Goal: Navigation & Orientation: Find specific page/section

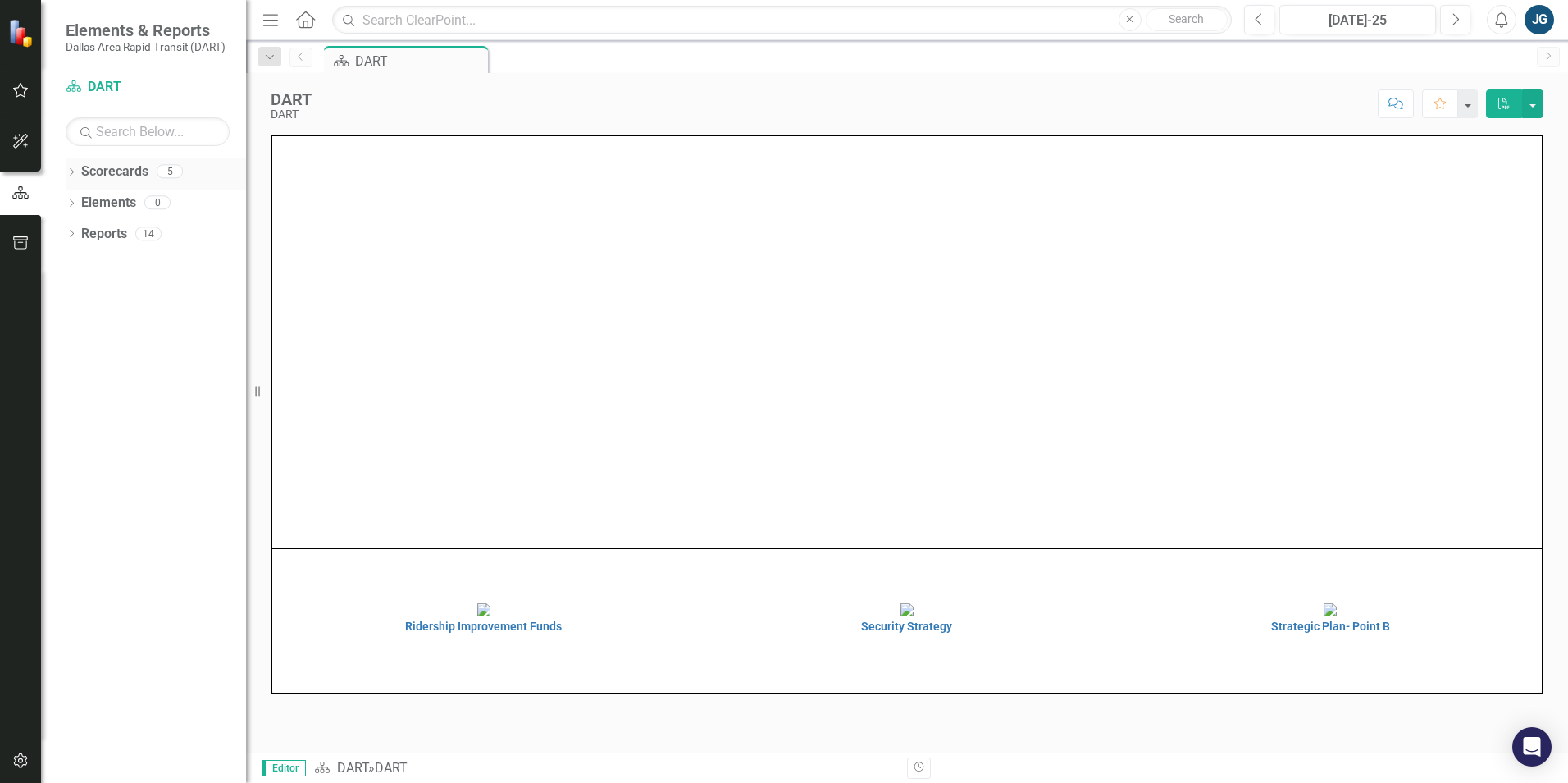
click at [72, 180] on div "Dropdown" at bounding box center [71, 173] width 11 height 14
click at [74, 201] on icon "Dropdown" at bounding box center [80, 201] width 12 height 10
click at [110, 293] on link "Ridership Improvement Funds" at bounding box center [177, 295] width 140 height 19
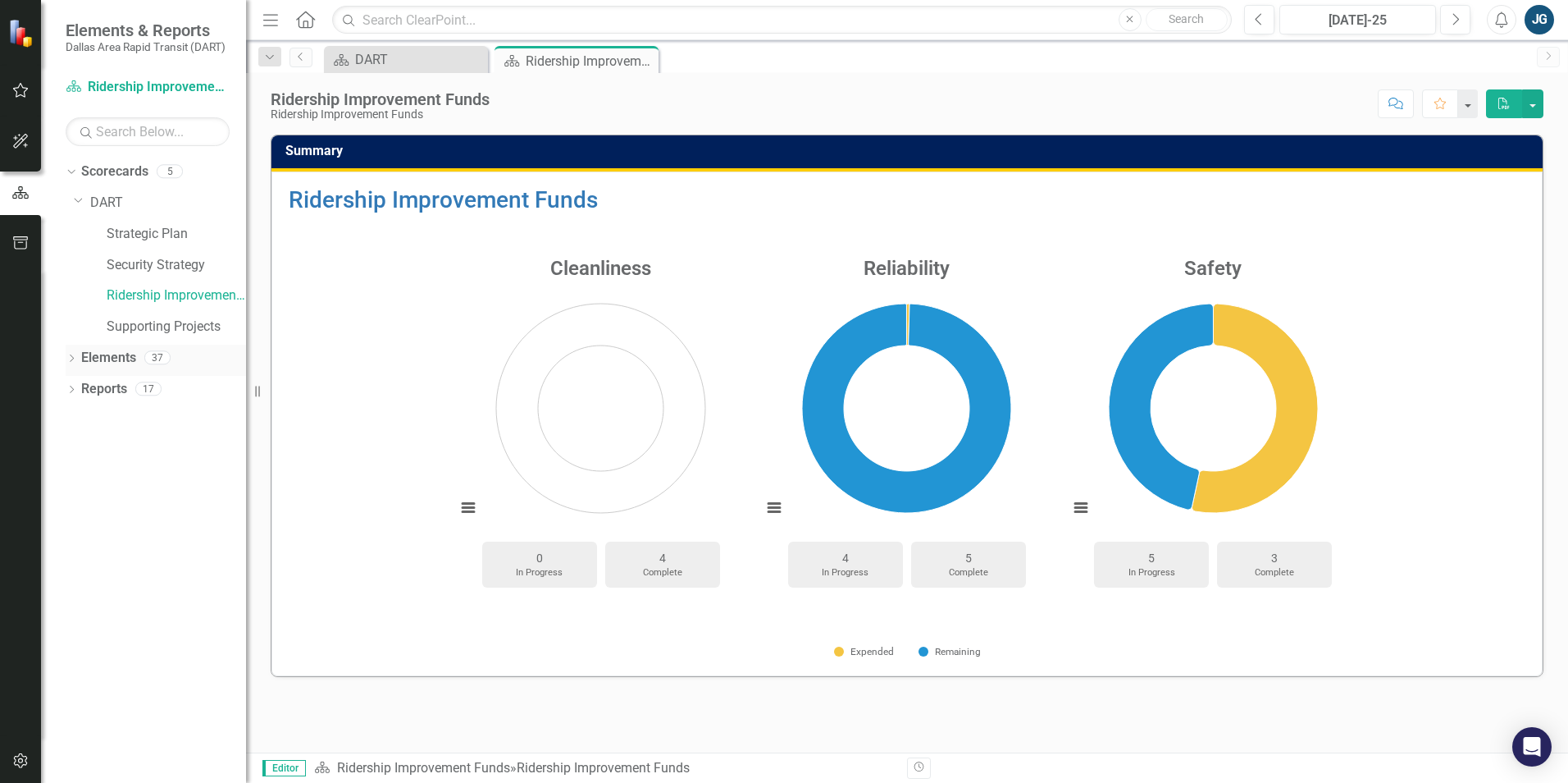
click at [68, 361] on icon "Dropdown" at bounding box center [71, 360] width 11 height 9
click at [78, 425] on icon "Dropdown" at bounding box center [80, 422] width 11 height 9
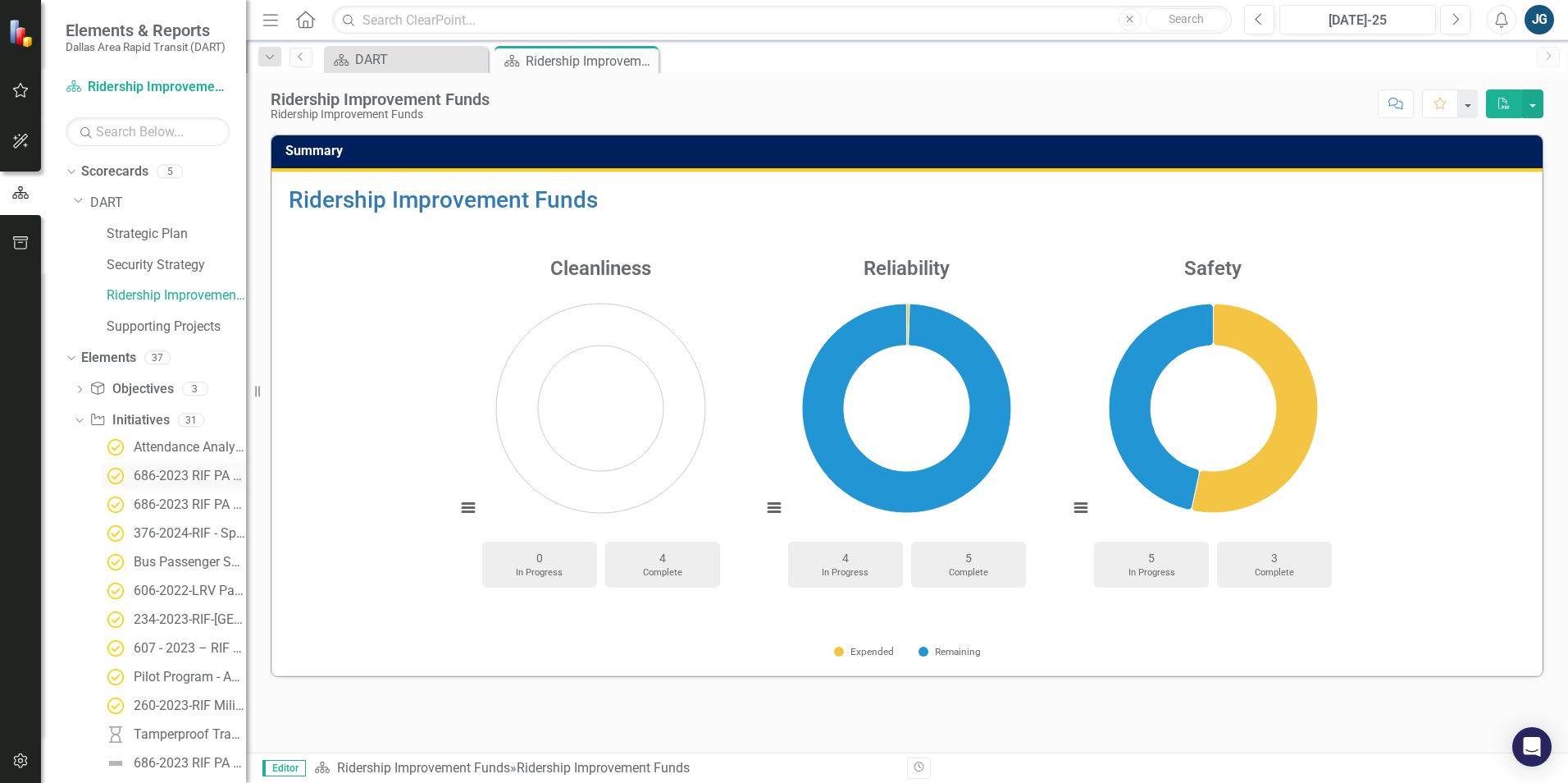
click at [198, 472] on div "686-2023 RIF PA Enhance Rail Station Cleaning" at bounding box center [189, 475] width 112 height 15
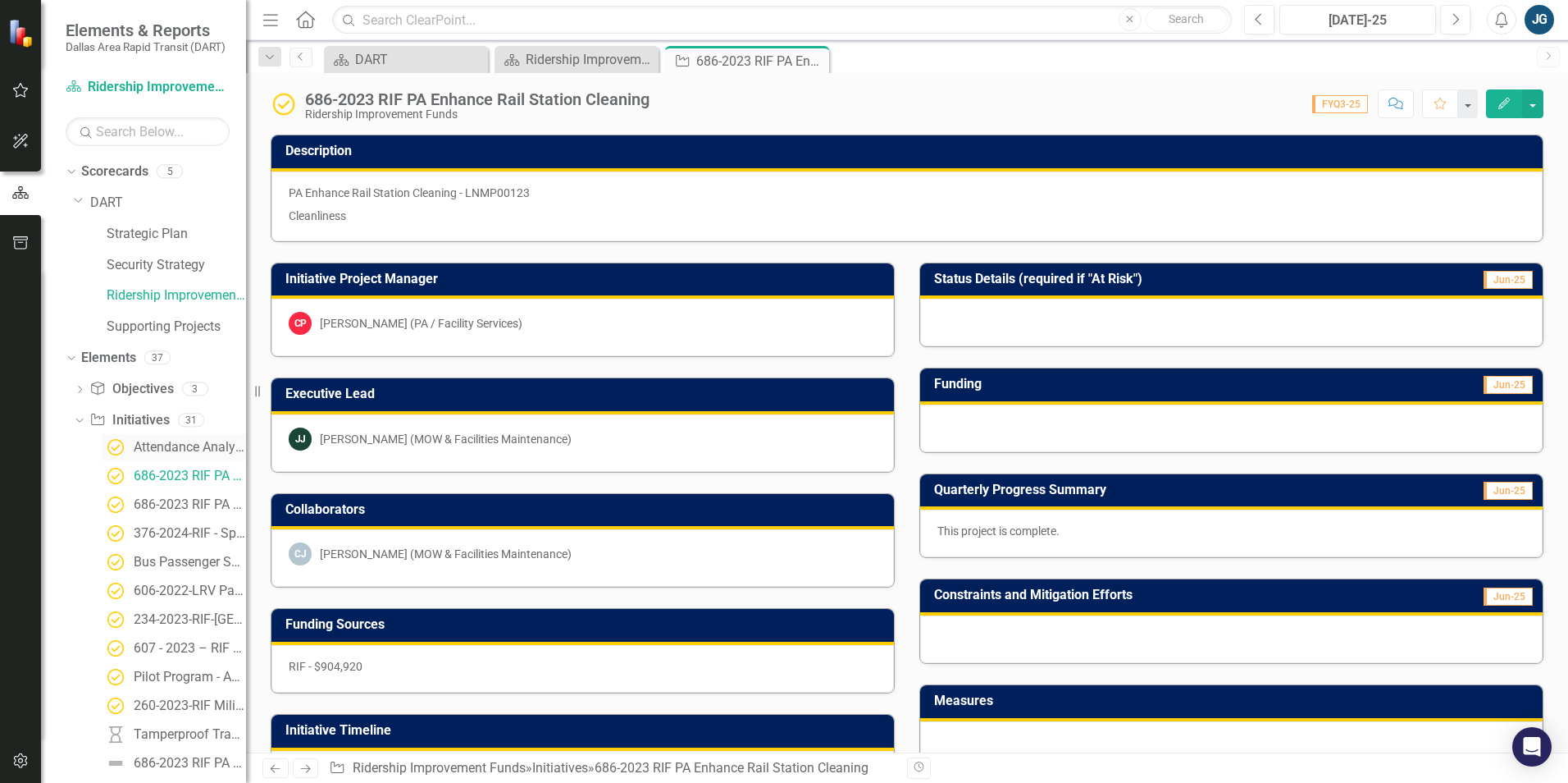
click at [193, 453] on div "Attendance Analytics" at bounding box center [189, 447] width 112 height 15
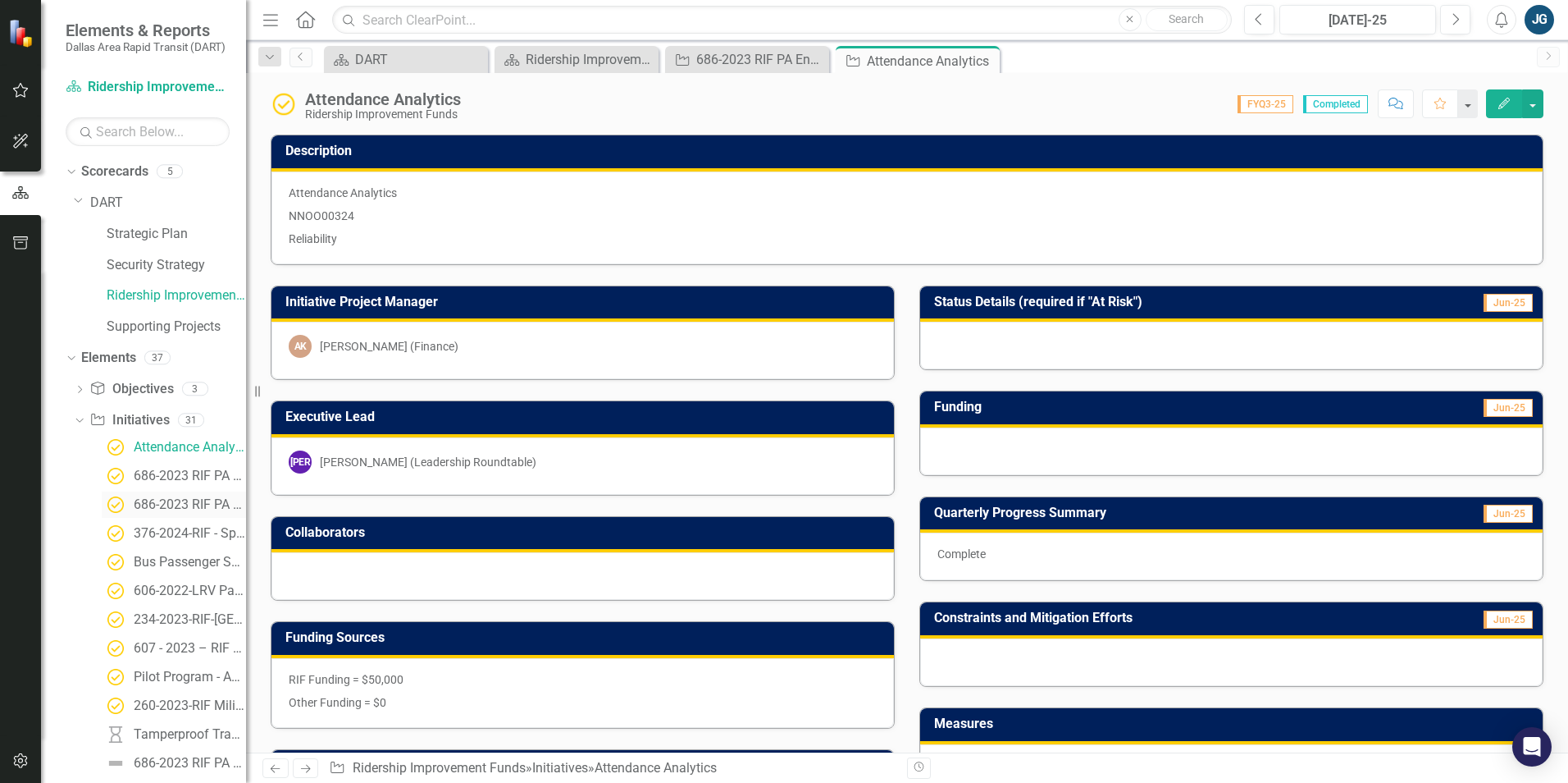
click at [182, 510] on div "686-2023 RIF PA Contract Inspectors" at bounding box center [189, 505] width 112 height 15
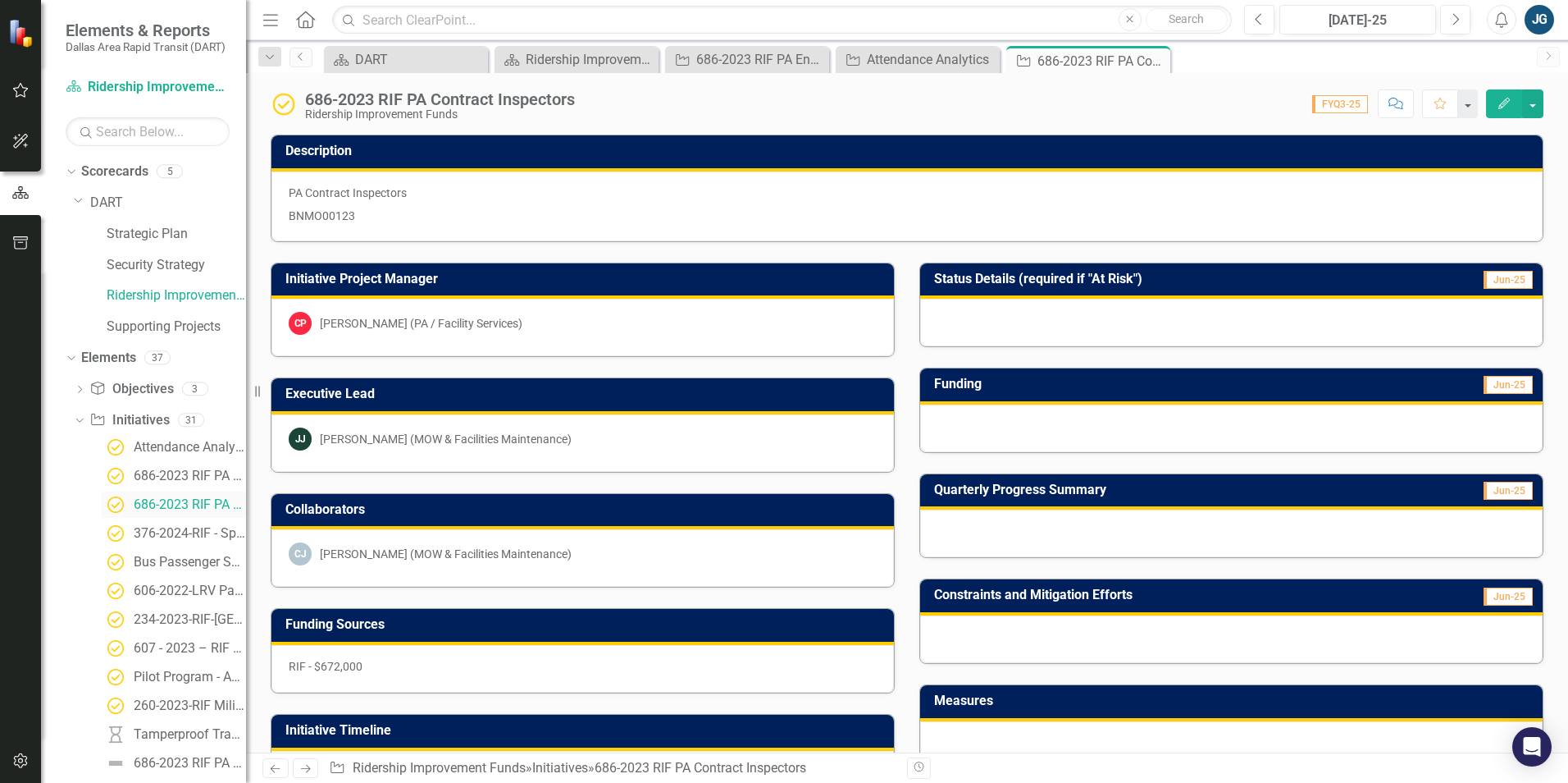
scroll to position [247, 0]
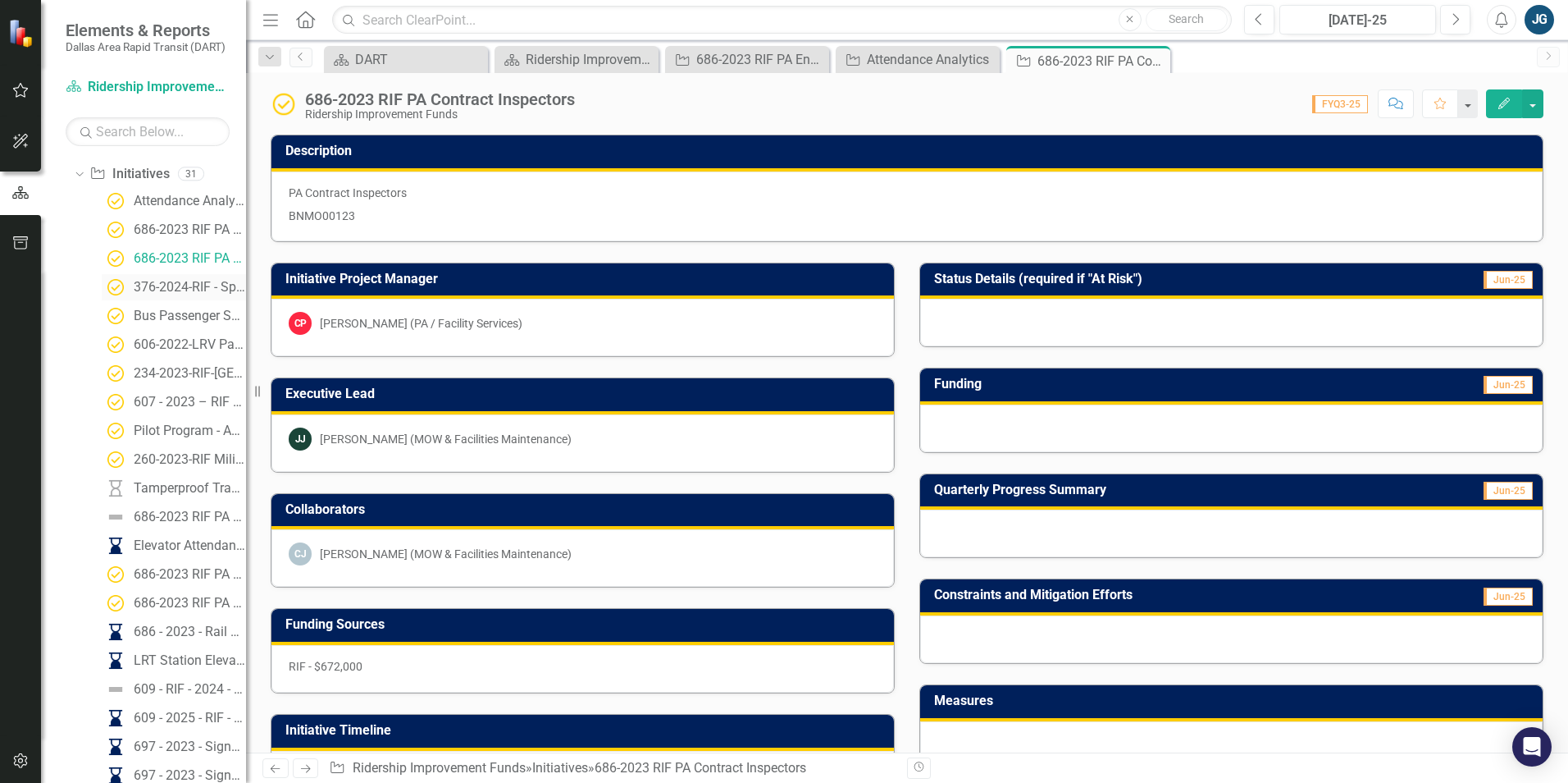
click at [189, 297] on link "376-2024-RIF - SpareLabs GoLink Operational Assessment" at bounding box center [173, 287] width 144 height 27
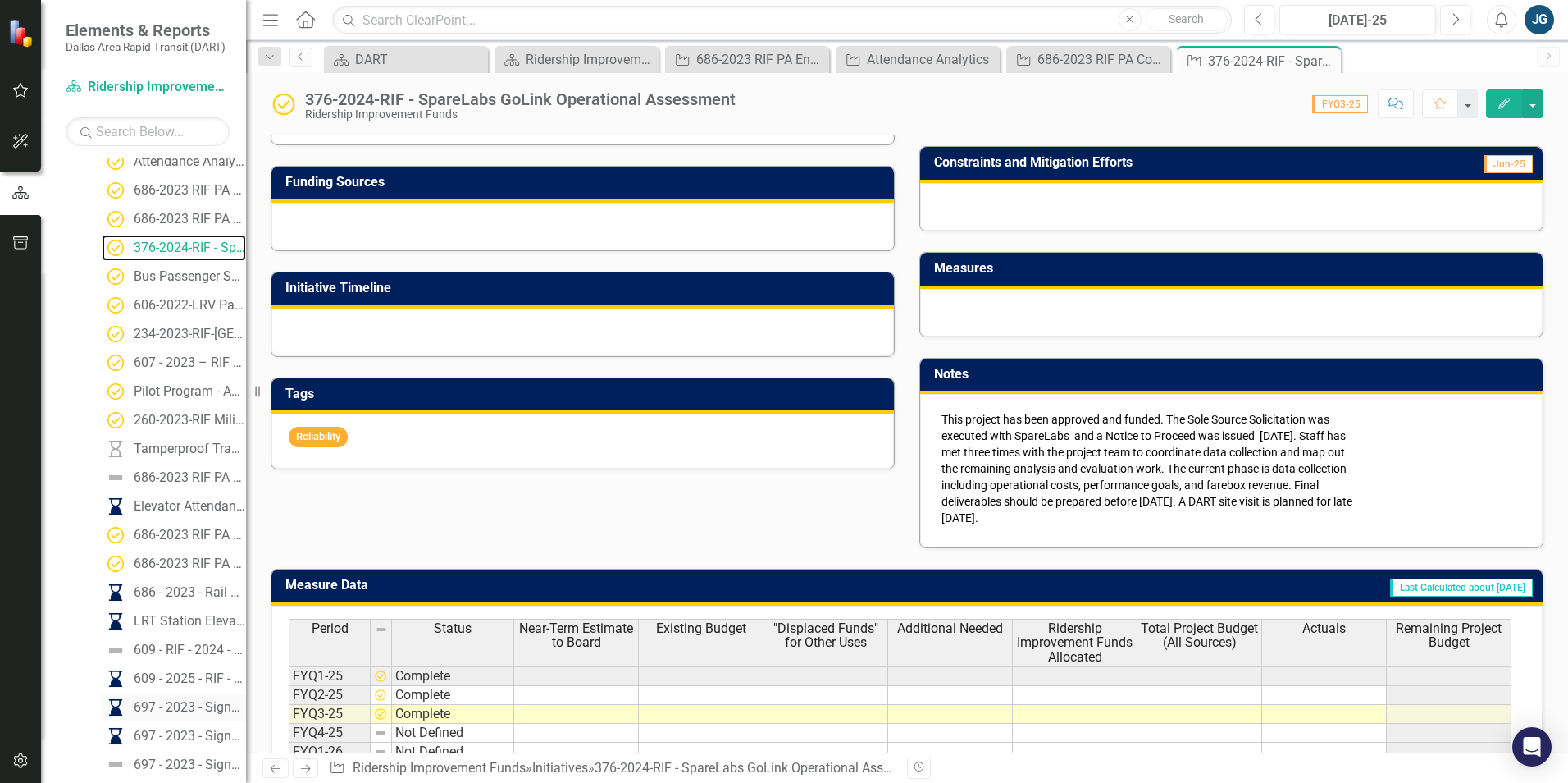
scroll to position [328, 0]
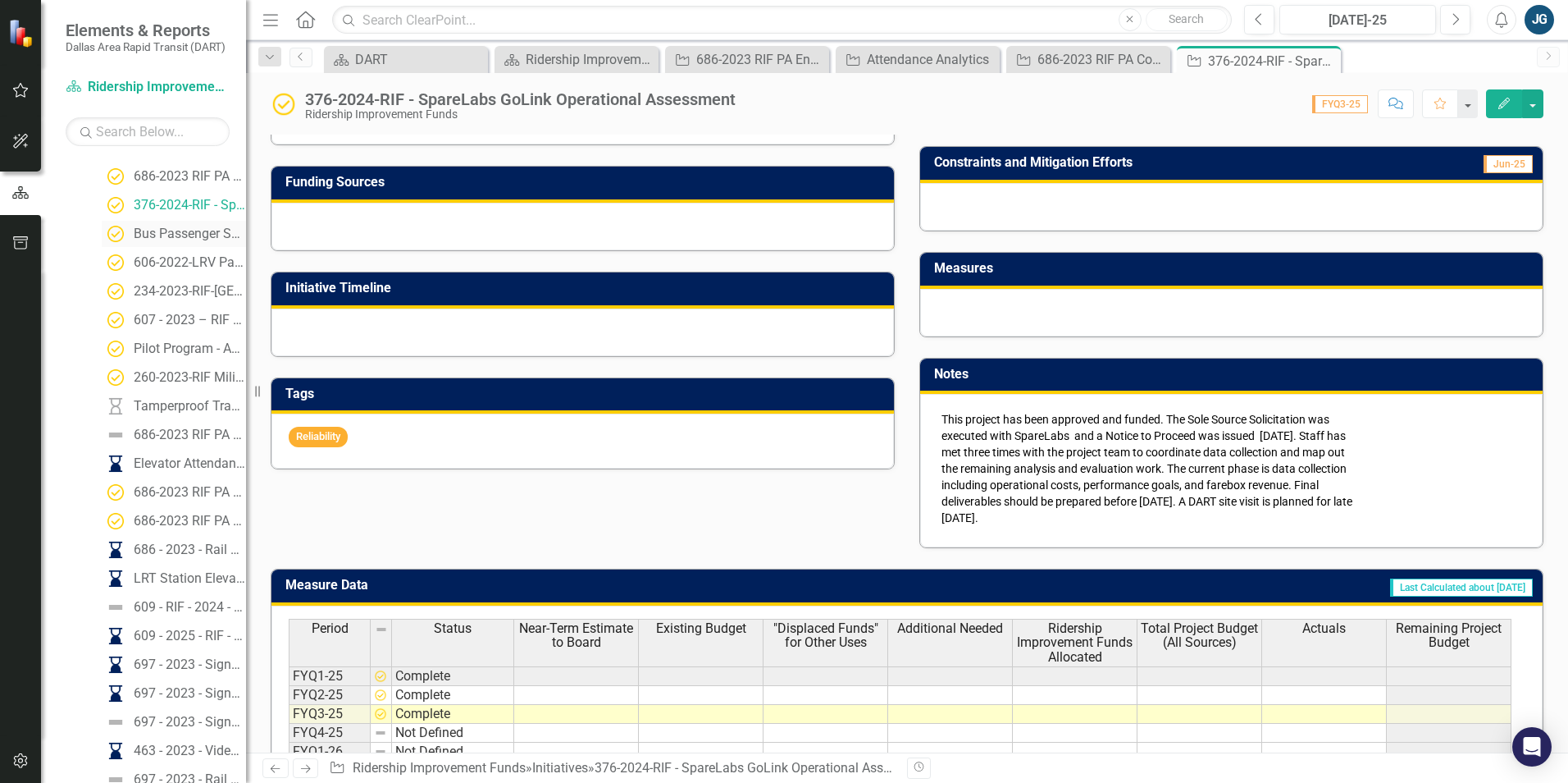
click at [169, 240] on div "Bus Passenger Seat Retrofit" at bounding box center [189, 233] width 112 height 15
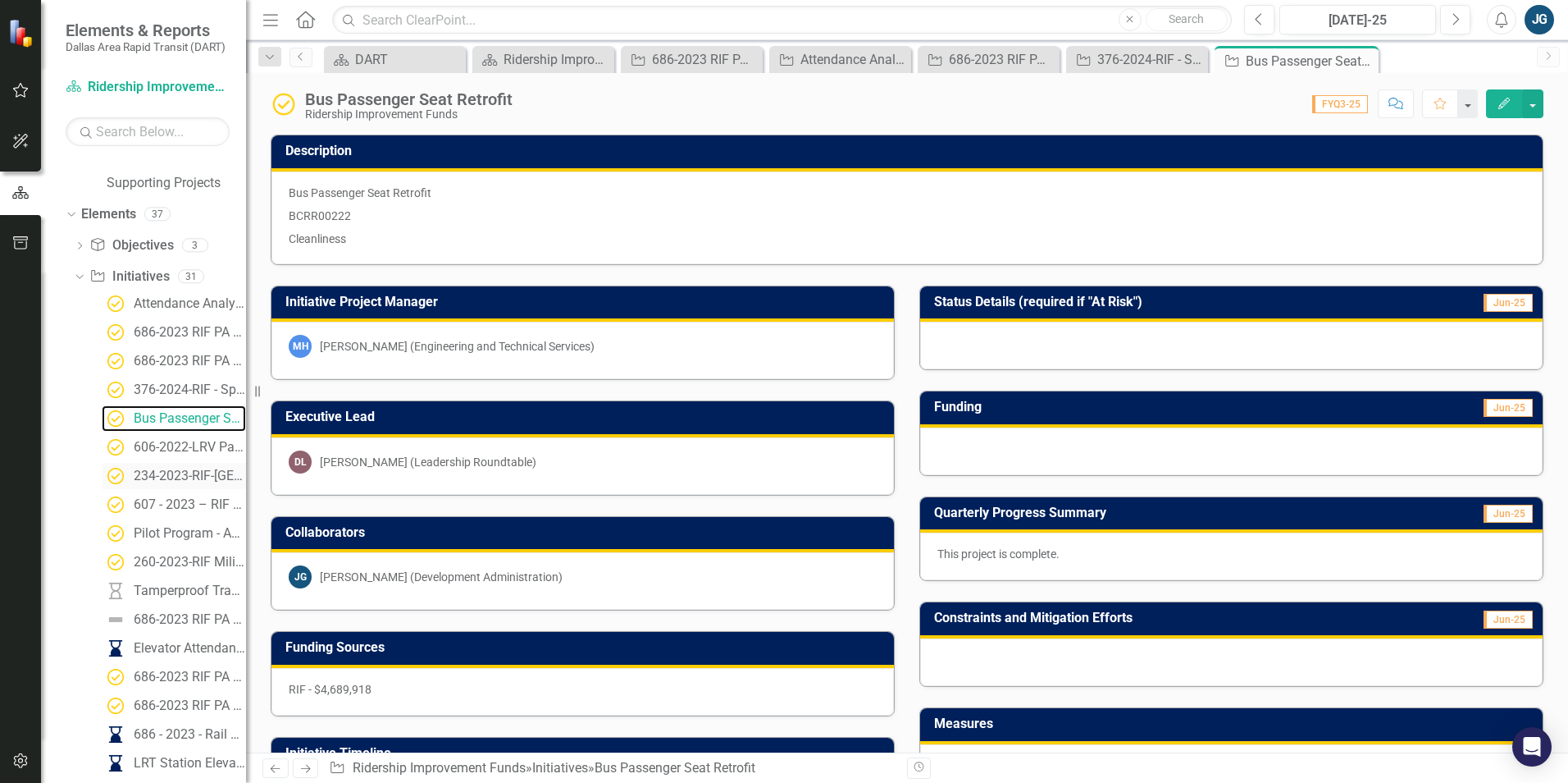
scroll to position [247, 0]
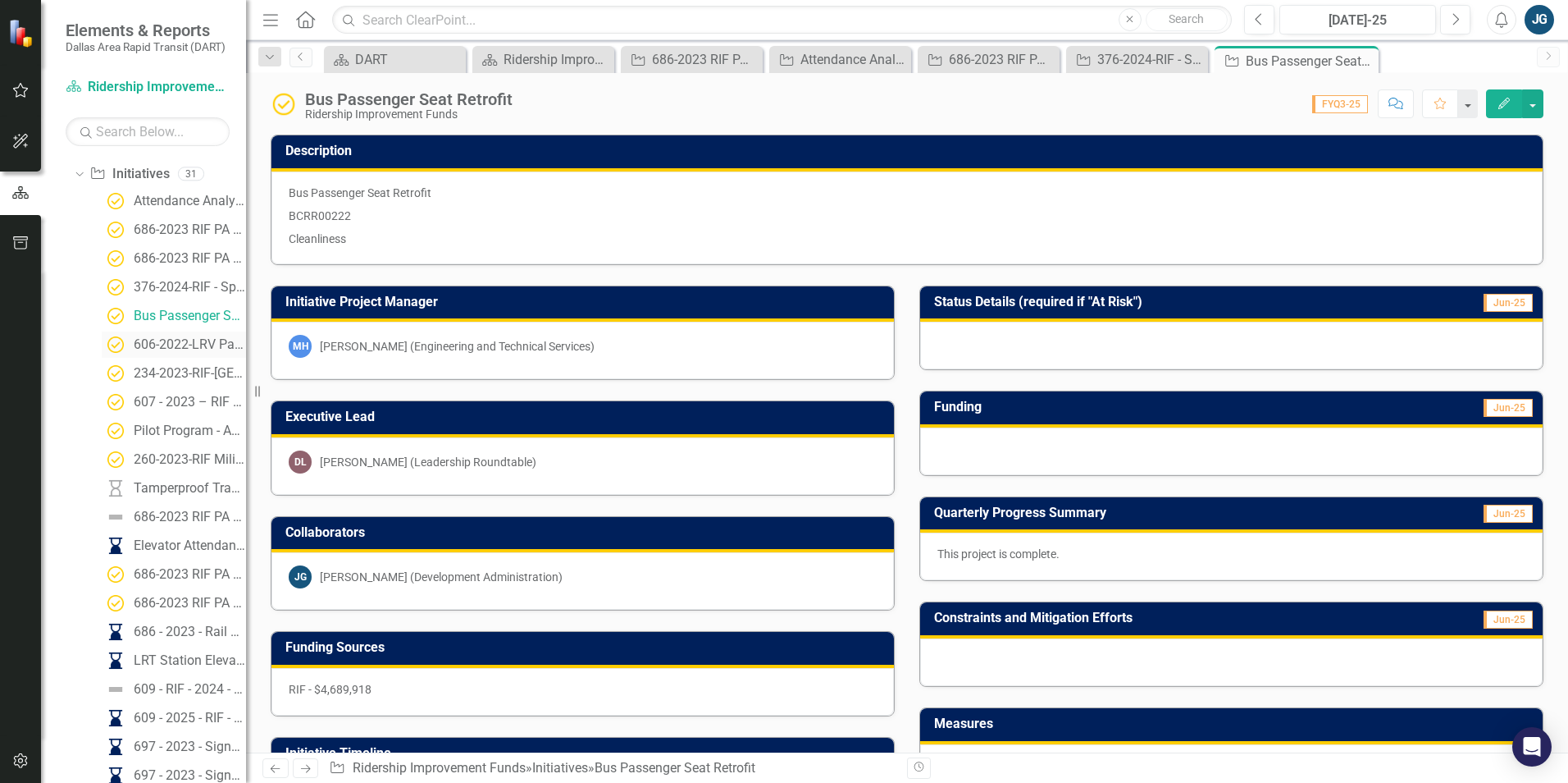
click at [158, 349] on div "606-2022-LRV Passenger Seat Retrofit" at bounding box center [189, 345] width 112 height 15
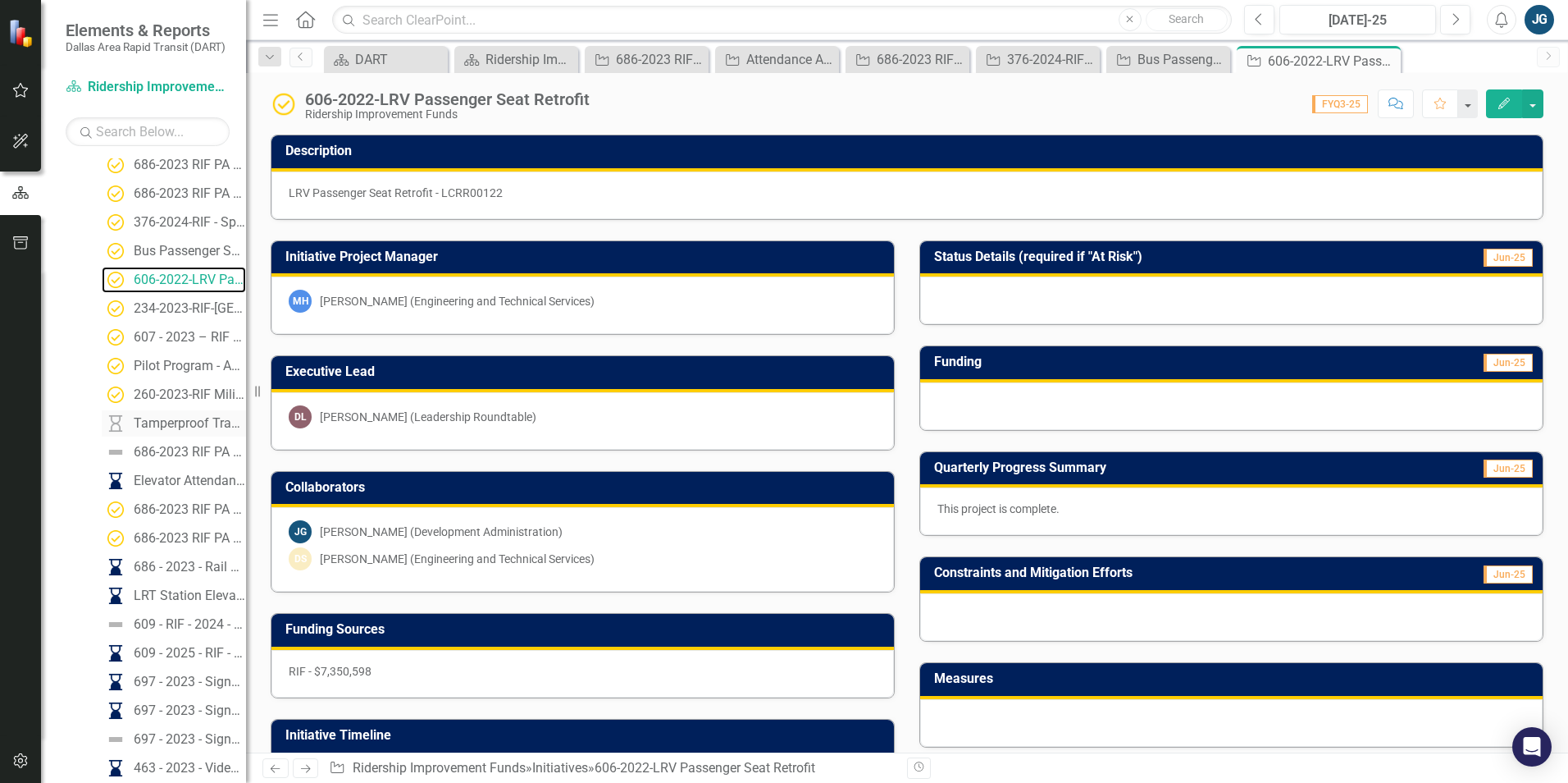
scroll to position [328, 0]
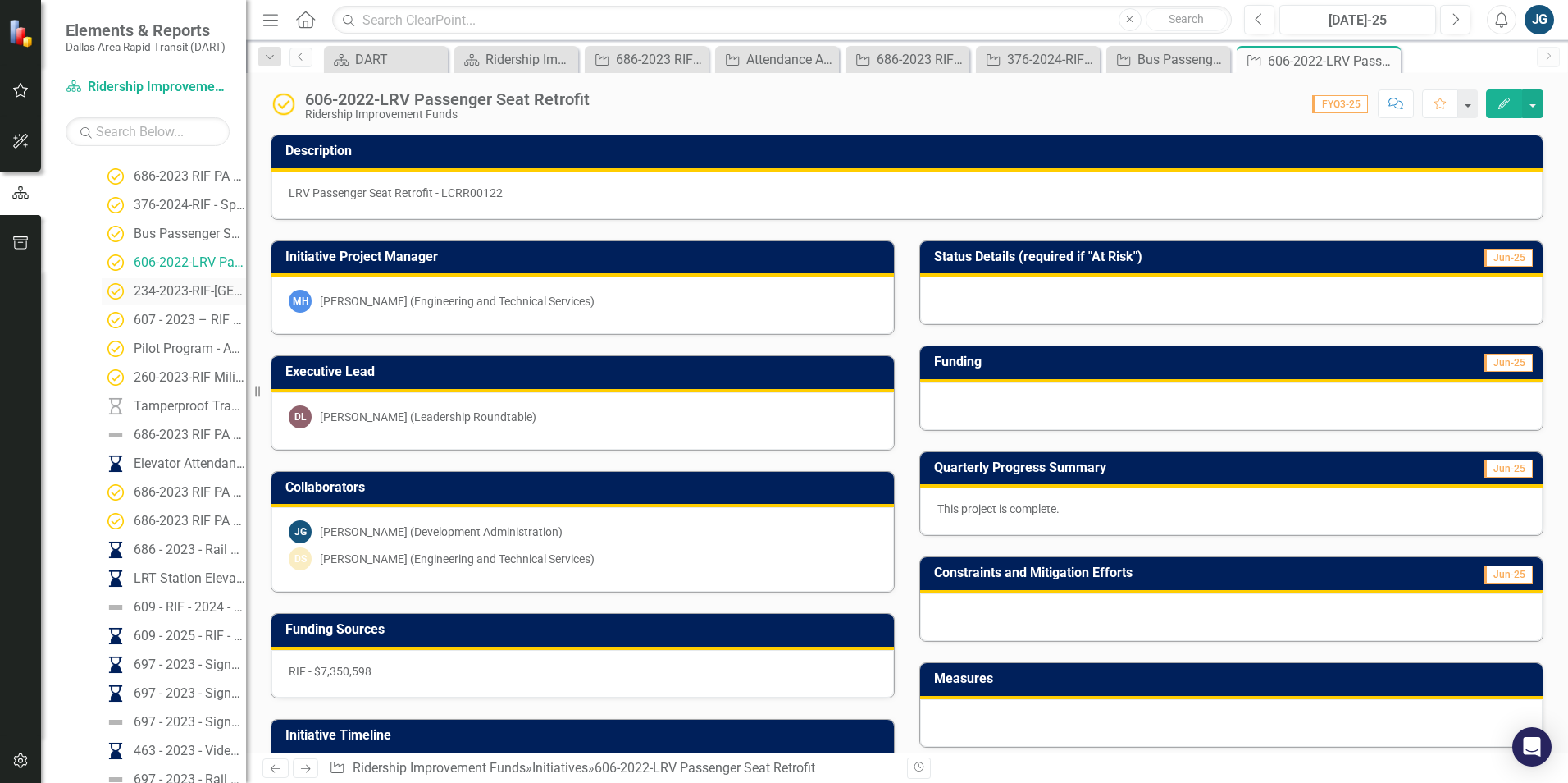
click at [166, 299] on link "234-2023-RIF-[GEOGRAPHIC_DATA] Connector Project" at bounding box center [173, 292] width 144 height 27
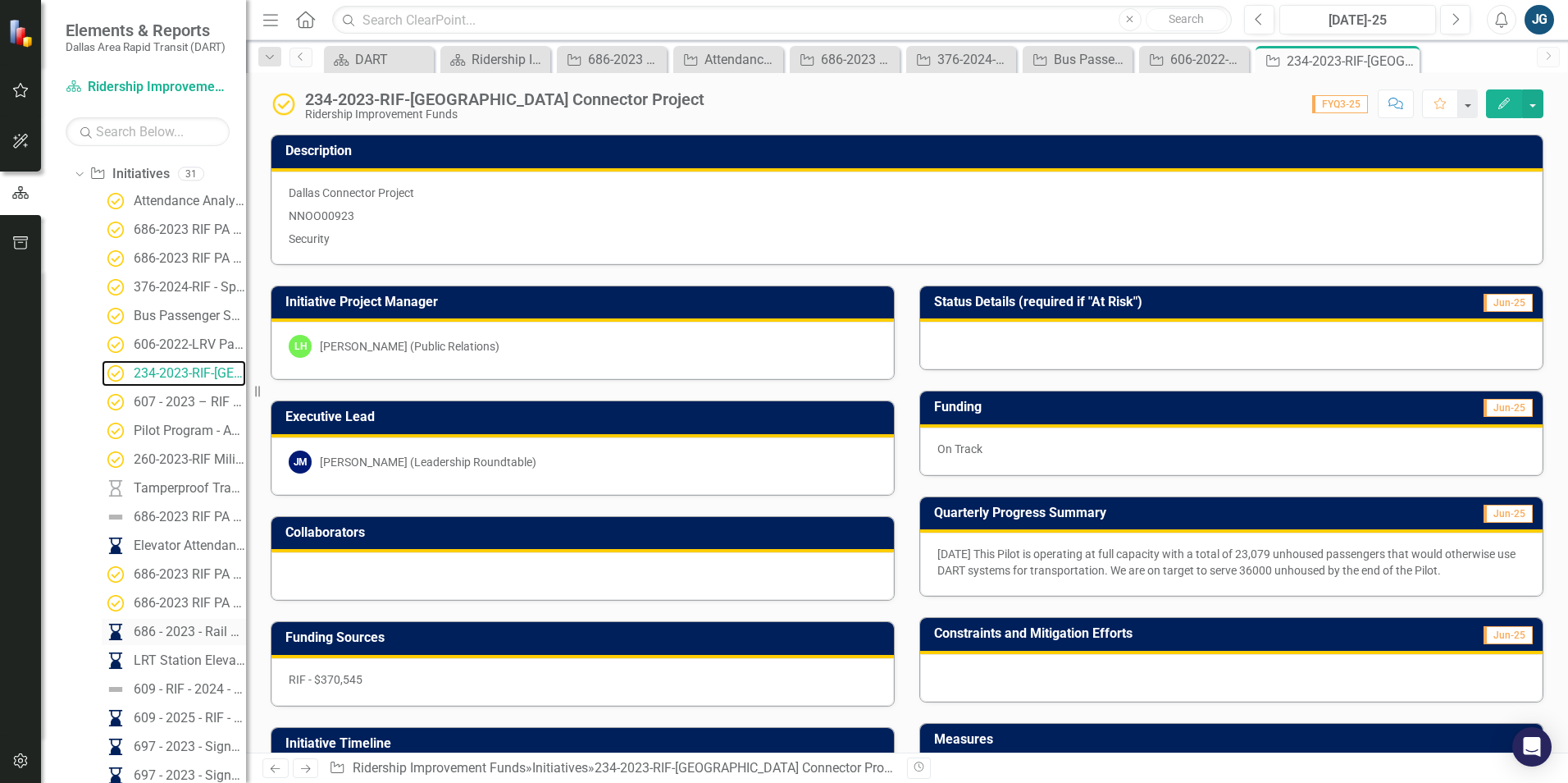
scroll to position [328, 0]
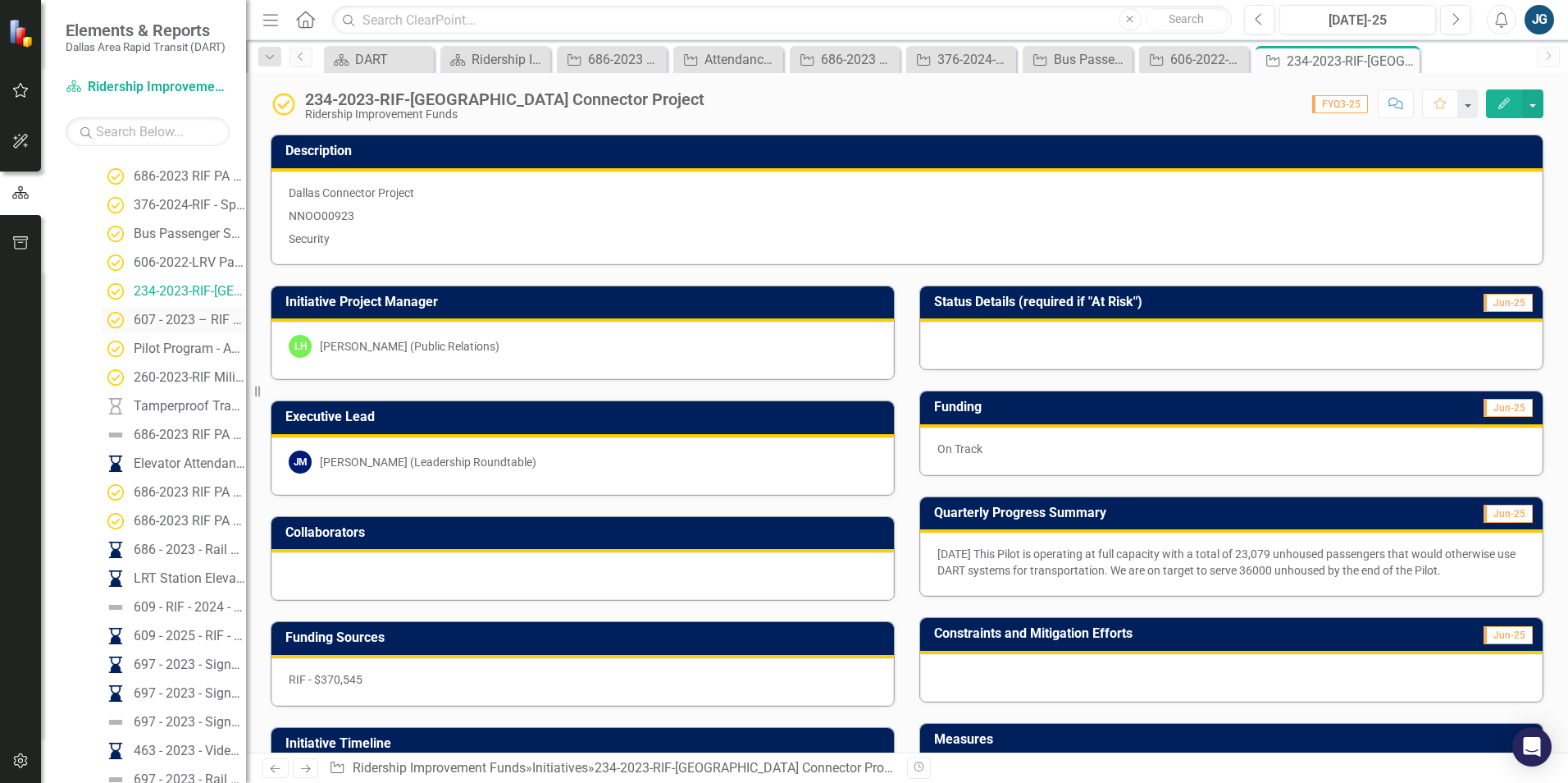
click at [189, 317] on div "607 - 2023 – RIF Fencing for TRE/DFW Subdivision in [GEOGRAPHIC_DATA]" at bounding box center [189, 320] width 112 height 15
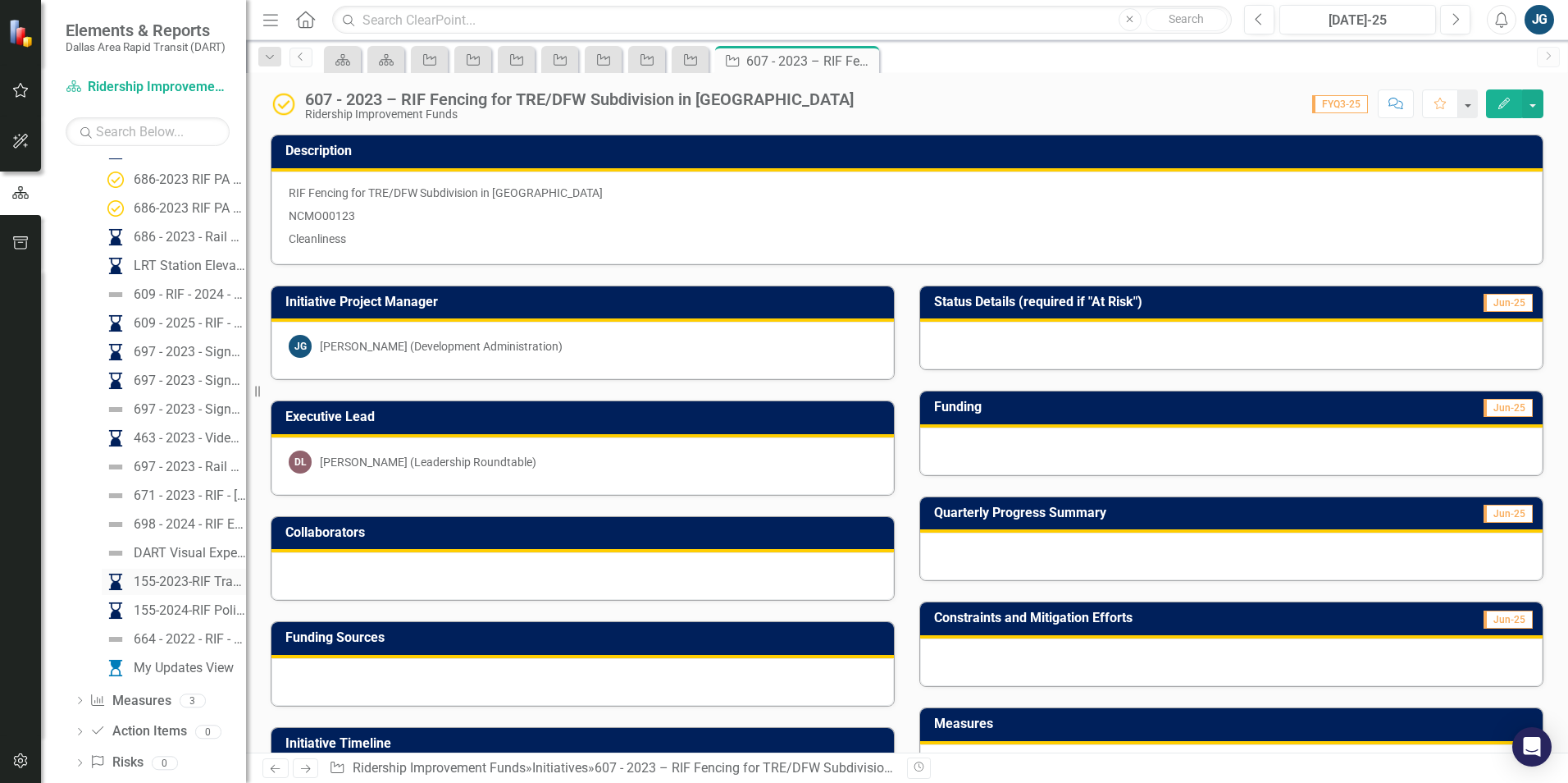
scroll to position [657, 0]
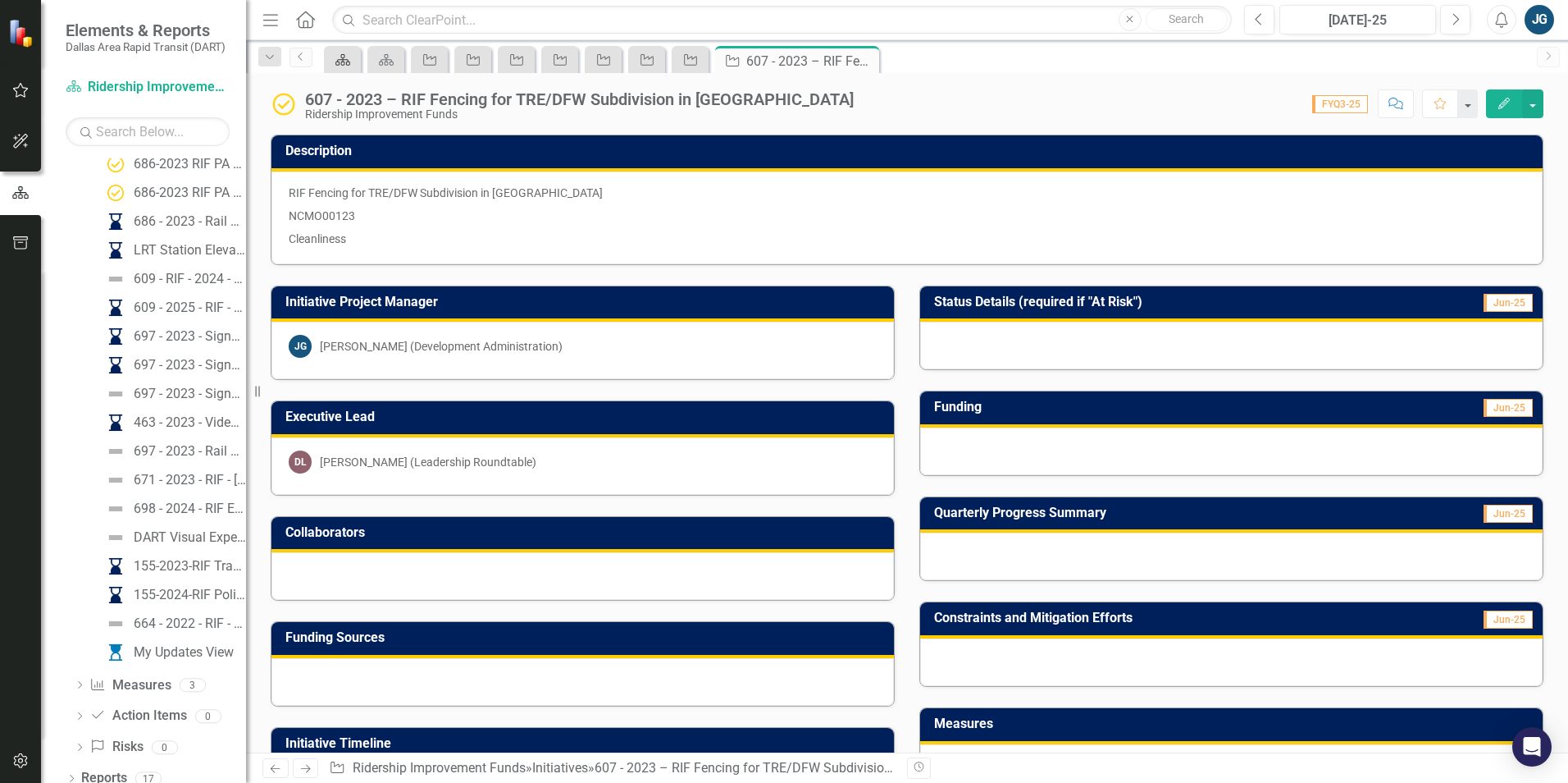
click at [338, 57] on icon "Scorecard" at bounding box center [343, 59] width 17 height 13
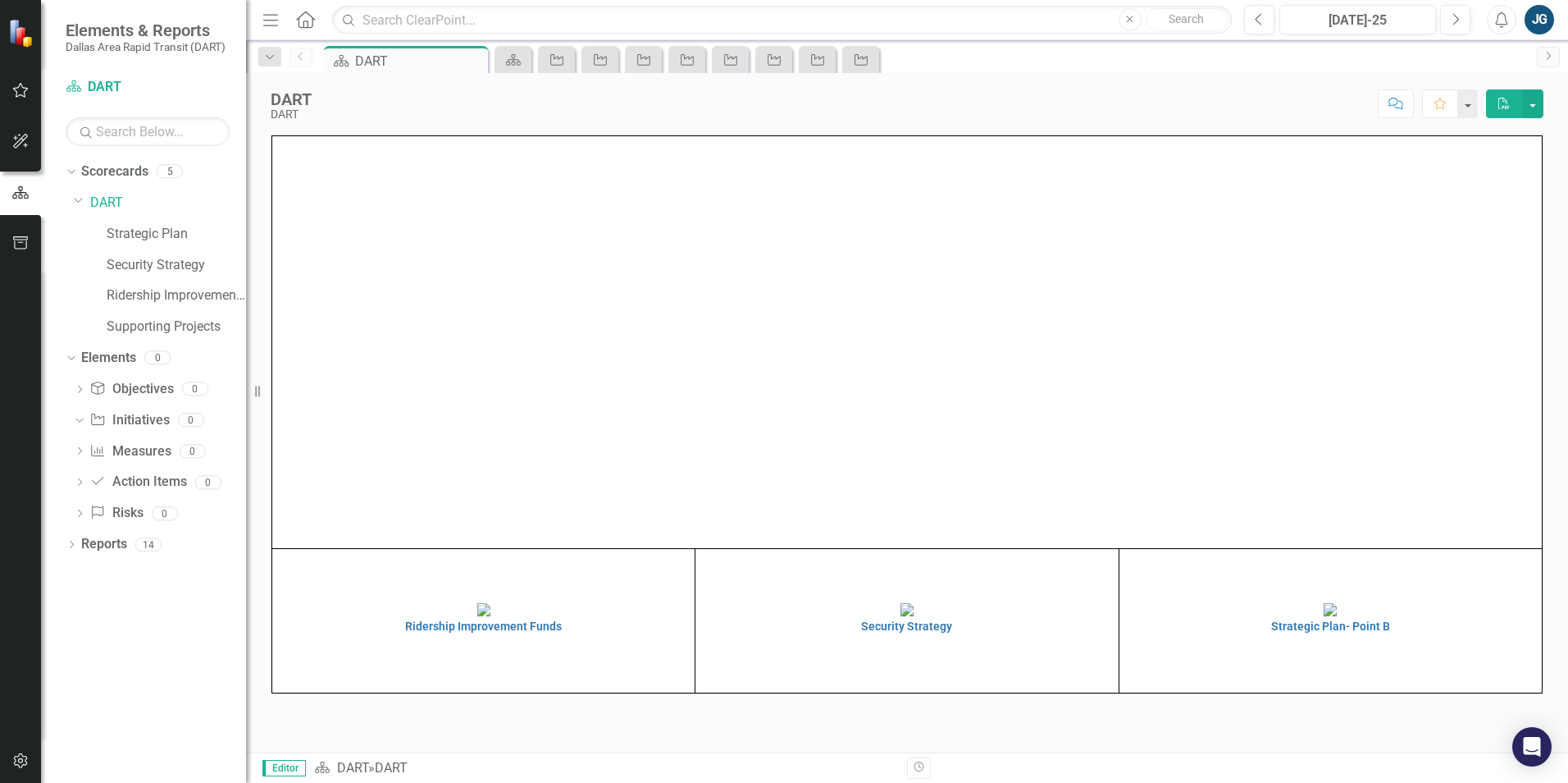
click at [435, 636] on td "Ridership Improvement Funds" at bounding box center [483, 620] width 423 height 144
click at [490, 616] on img at bounding box center [483, 609] width 13 height 13
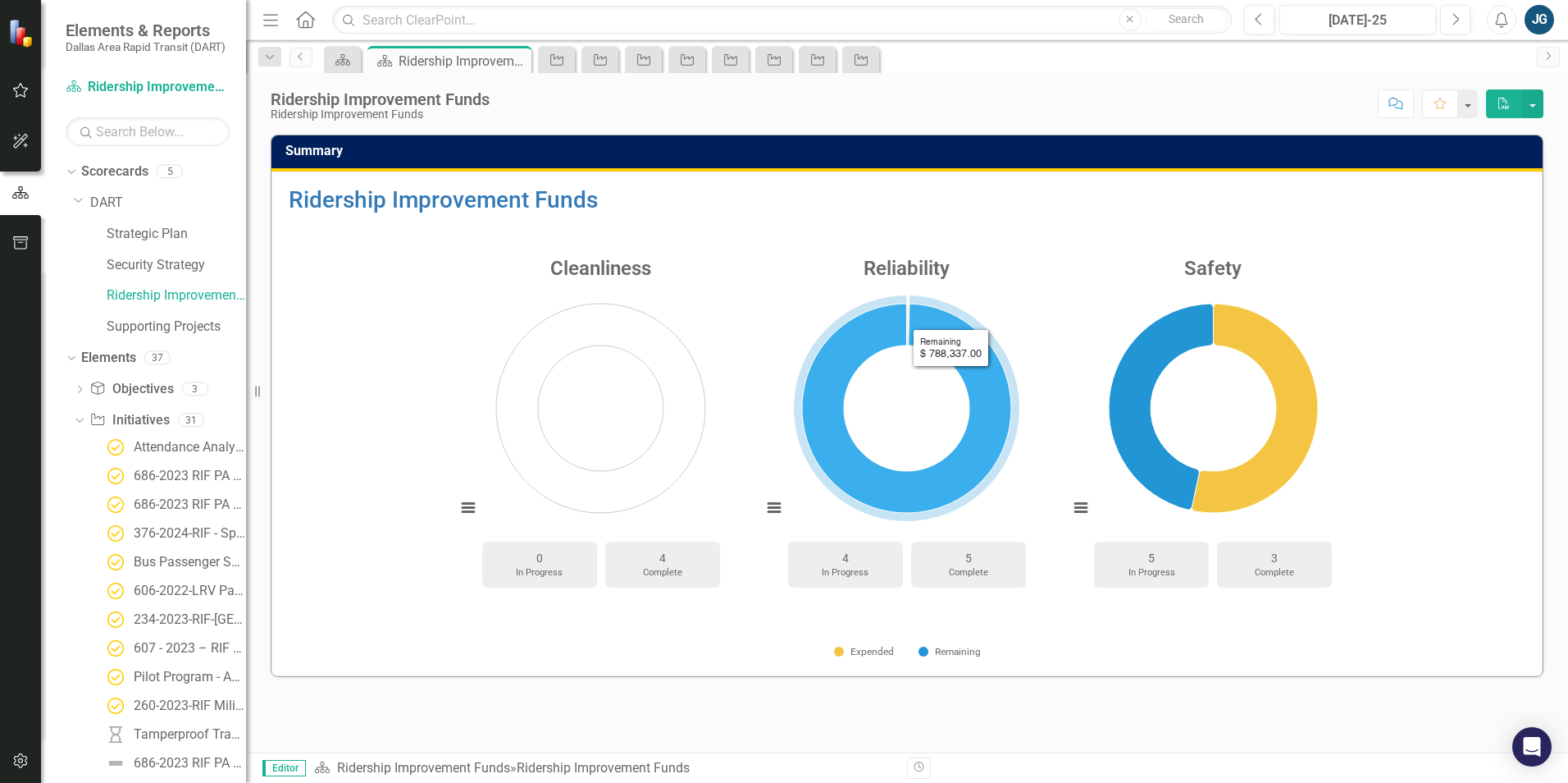
click at [951, 316] on icon "Remaining, 788,337." at bounding box center [906, 408] width 209 height 209
click at [903, 327] on icon "Remaining, 788,337." at bounding box center [906, 408] width 209 height 209
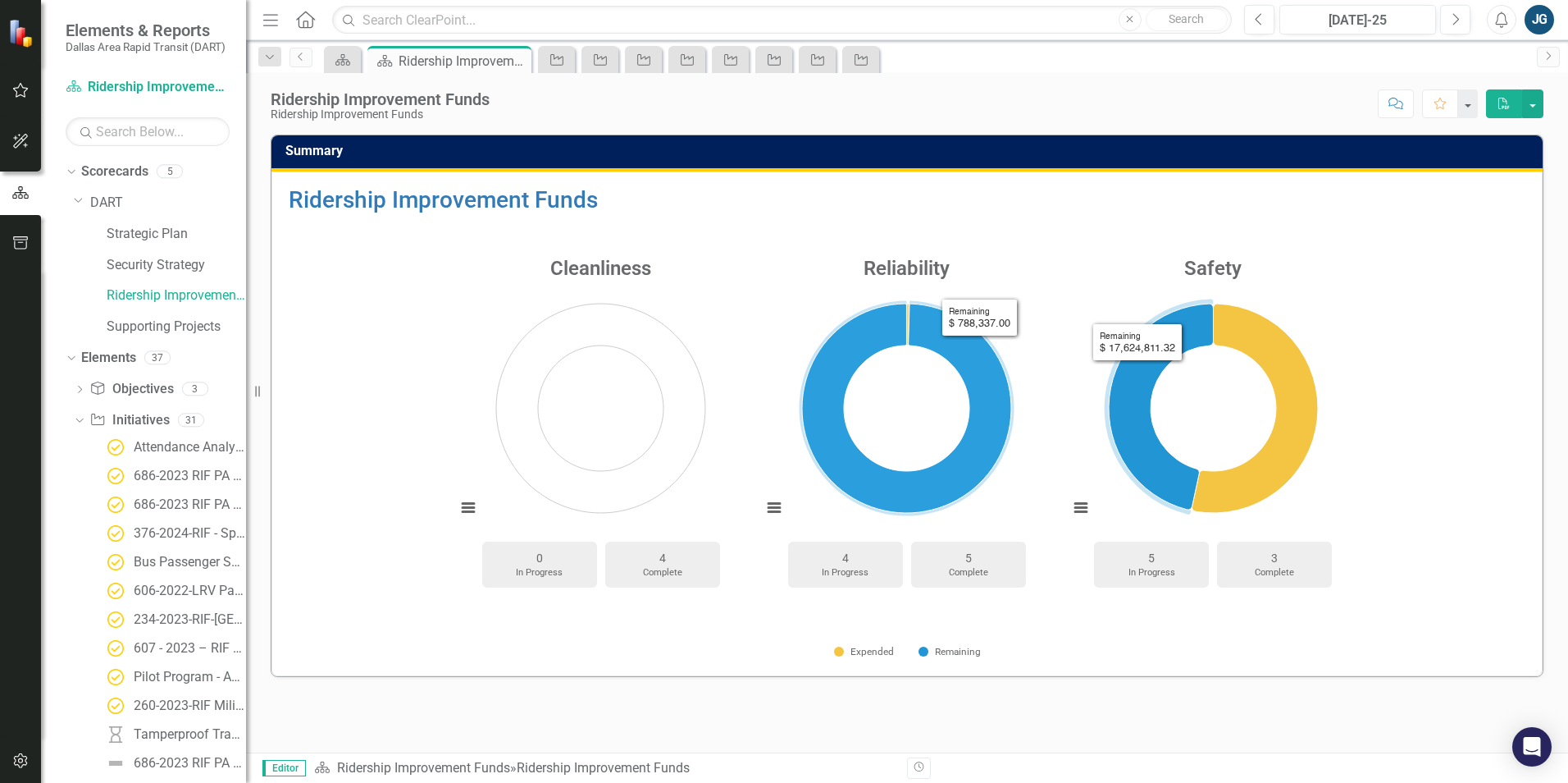
click at [1258, 392] on rect "Interactive chart" at bounding box center [1214, 410] width 306 height 247
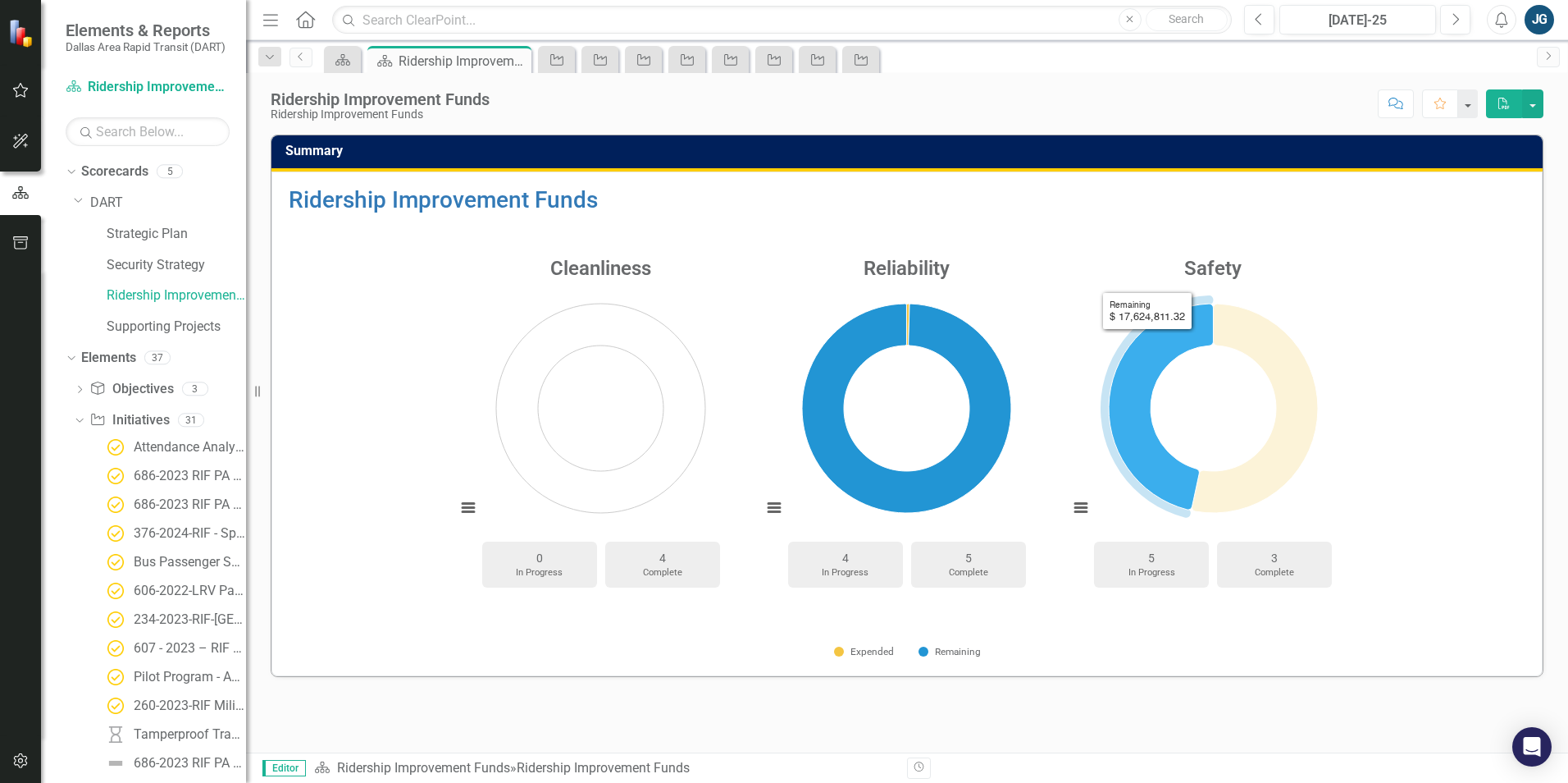
click at [1148, 342] on icon "Remaining, 17,624,811.32." at bounding box center [1161, 407] width 104 height 206
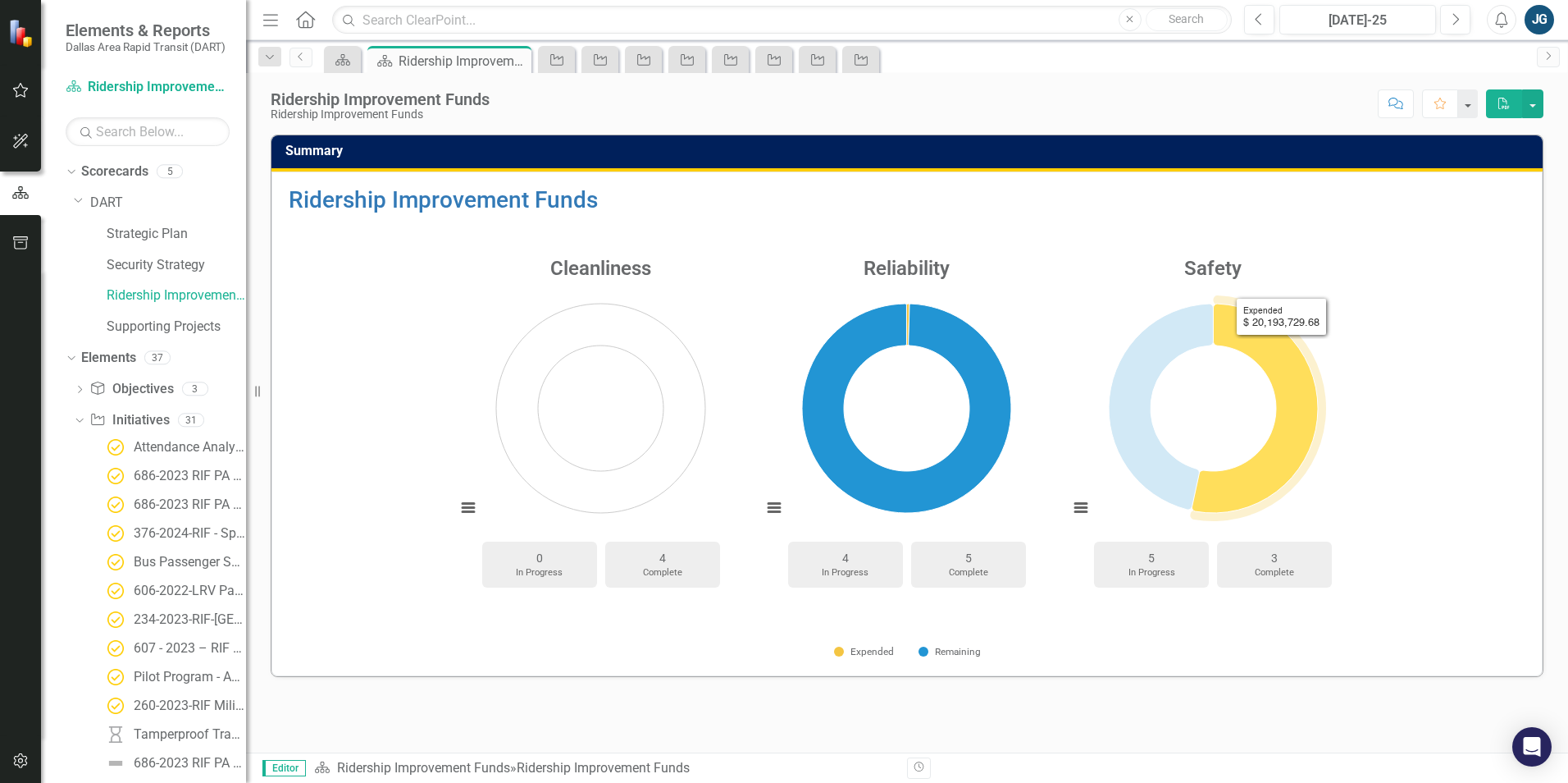
click at [1294, 349] on icon "Expended, 20,193,729.68." at bounding box center [1254, 408] width 126 height 209
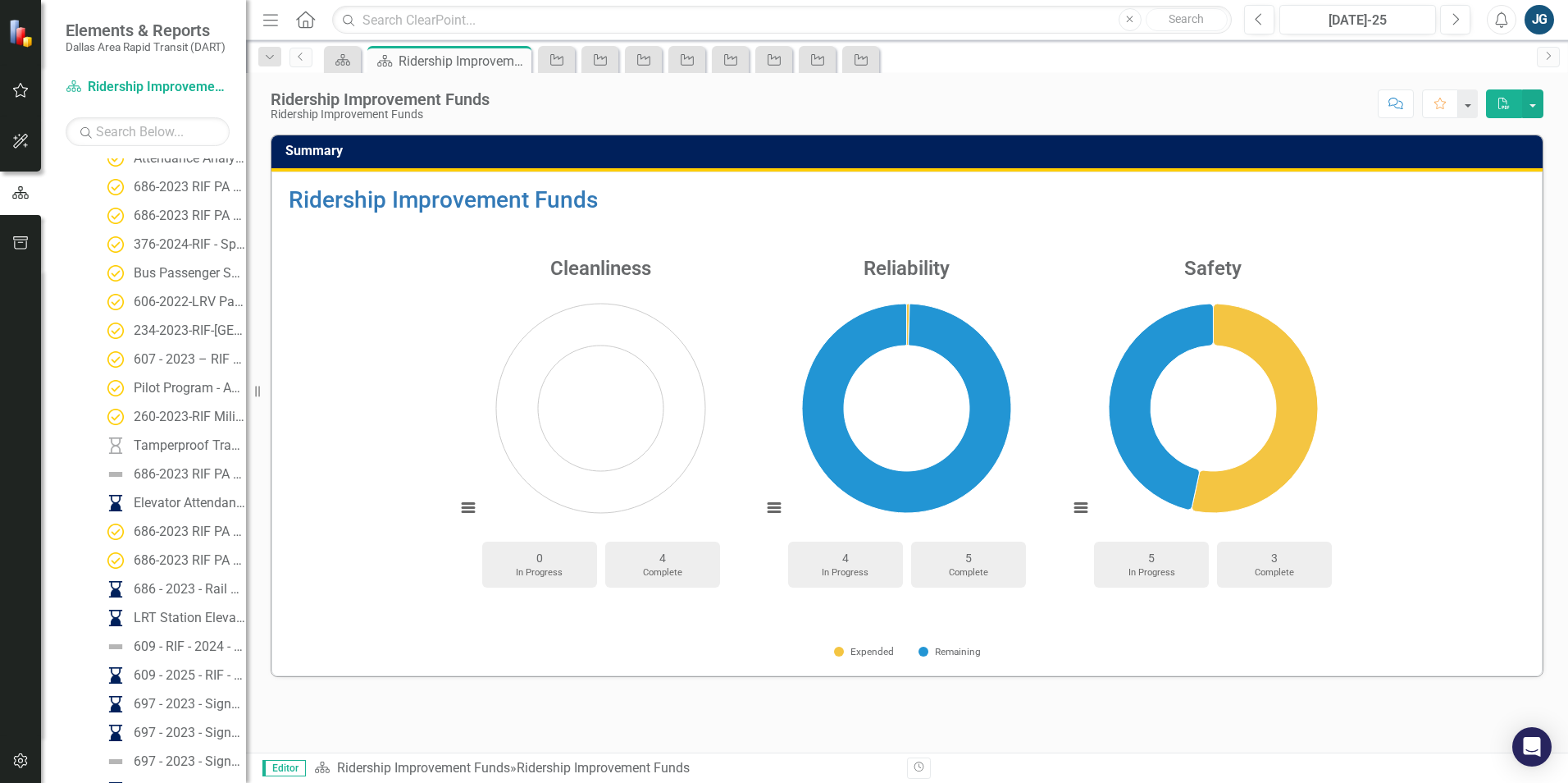
scroll to position [328, 0]
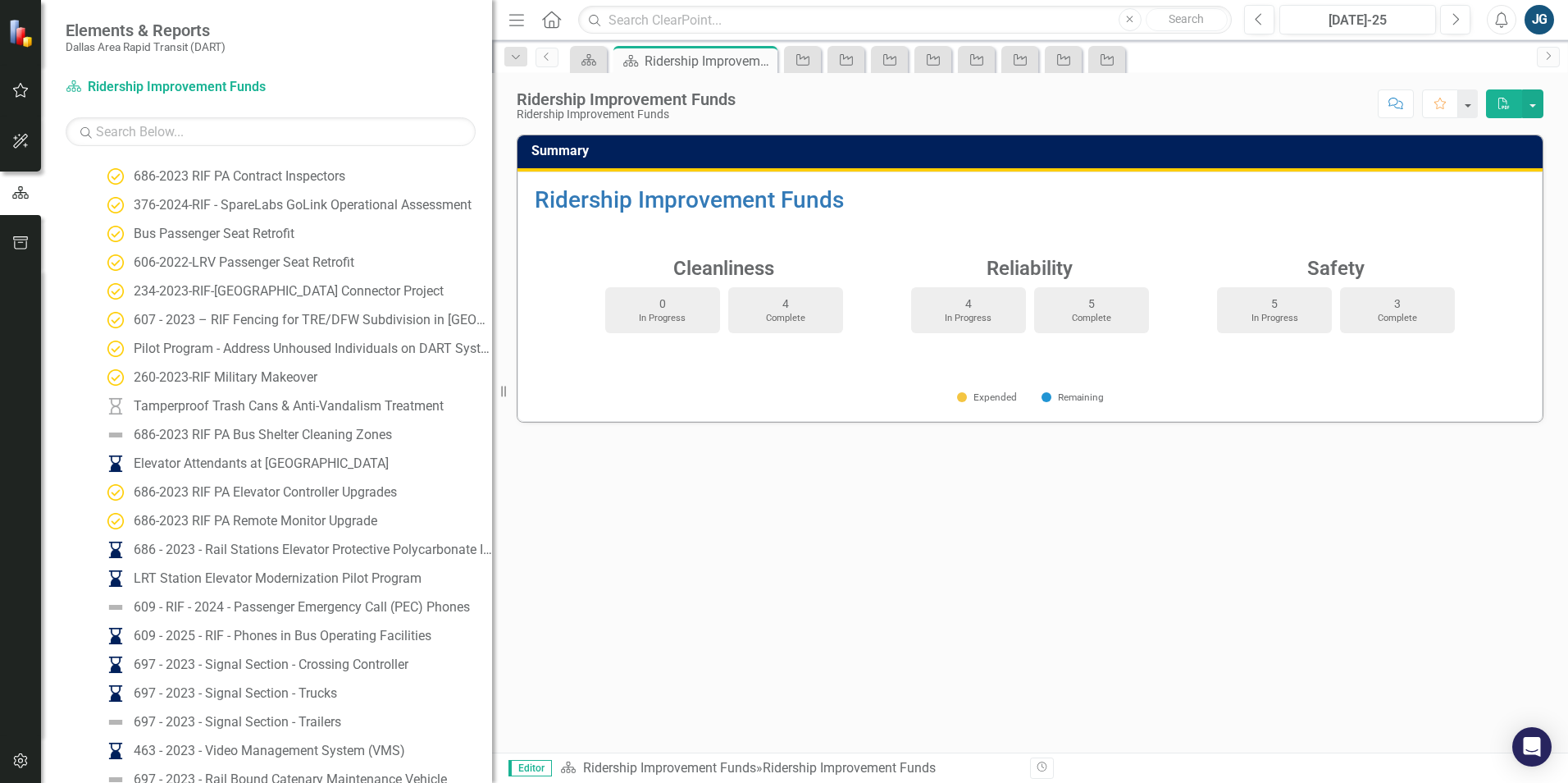
drag, startPoint x: 249, startPoint y: 554, endPoint x: 807, endPoint y: 547, distance: 558.0
click at [808, 547] on div "Elements & Reports Dallas Area Rapid Transit (DART) Scorecard Ridership Improve…" at bounding box center [784, 392] width 1568 height 783
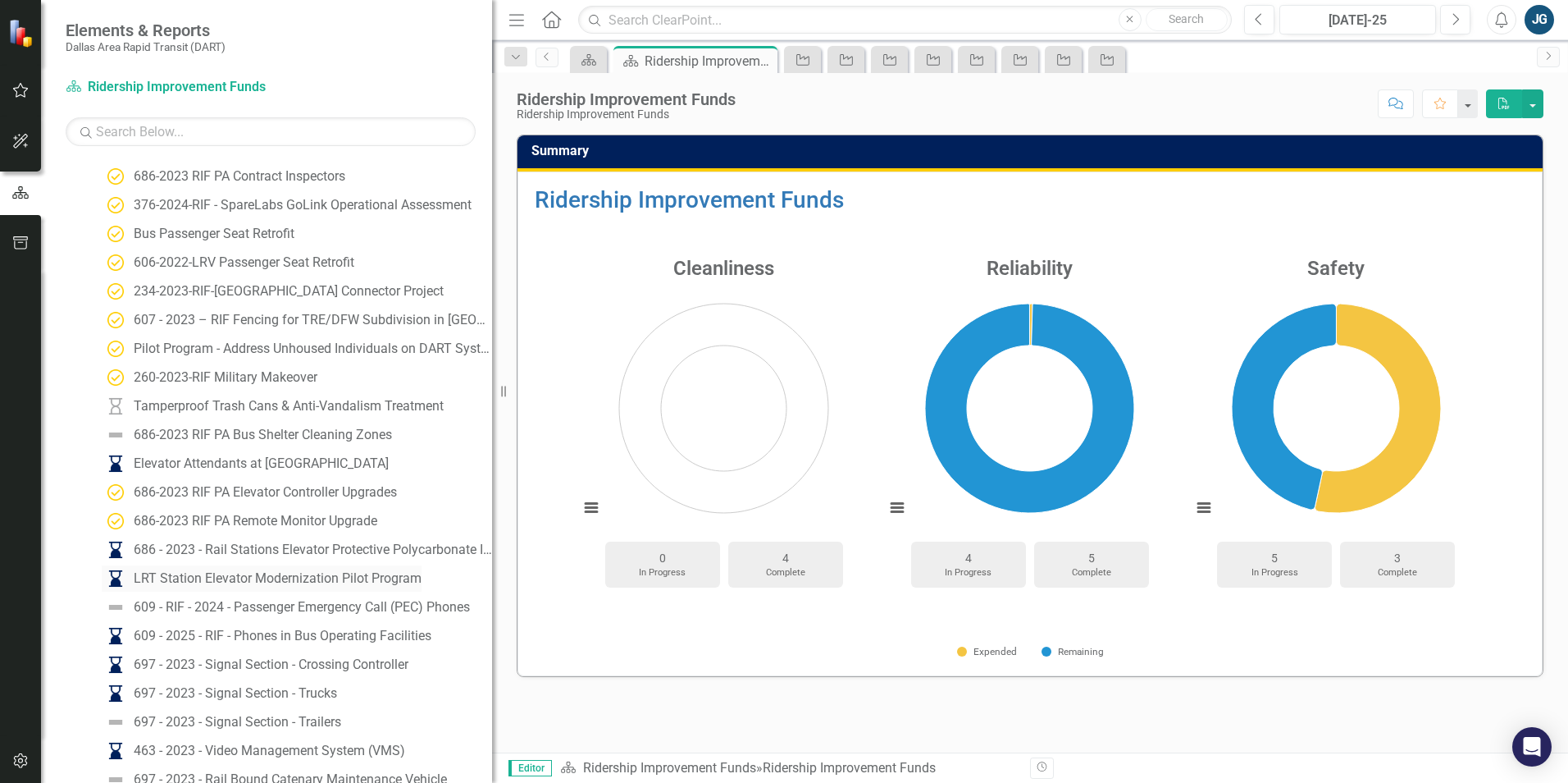
click at [324, 574] on div "LRT Station Elevator Modernization Pilot Program" at bounding box center [277, 578] width 288 height 15
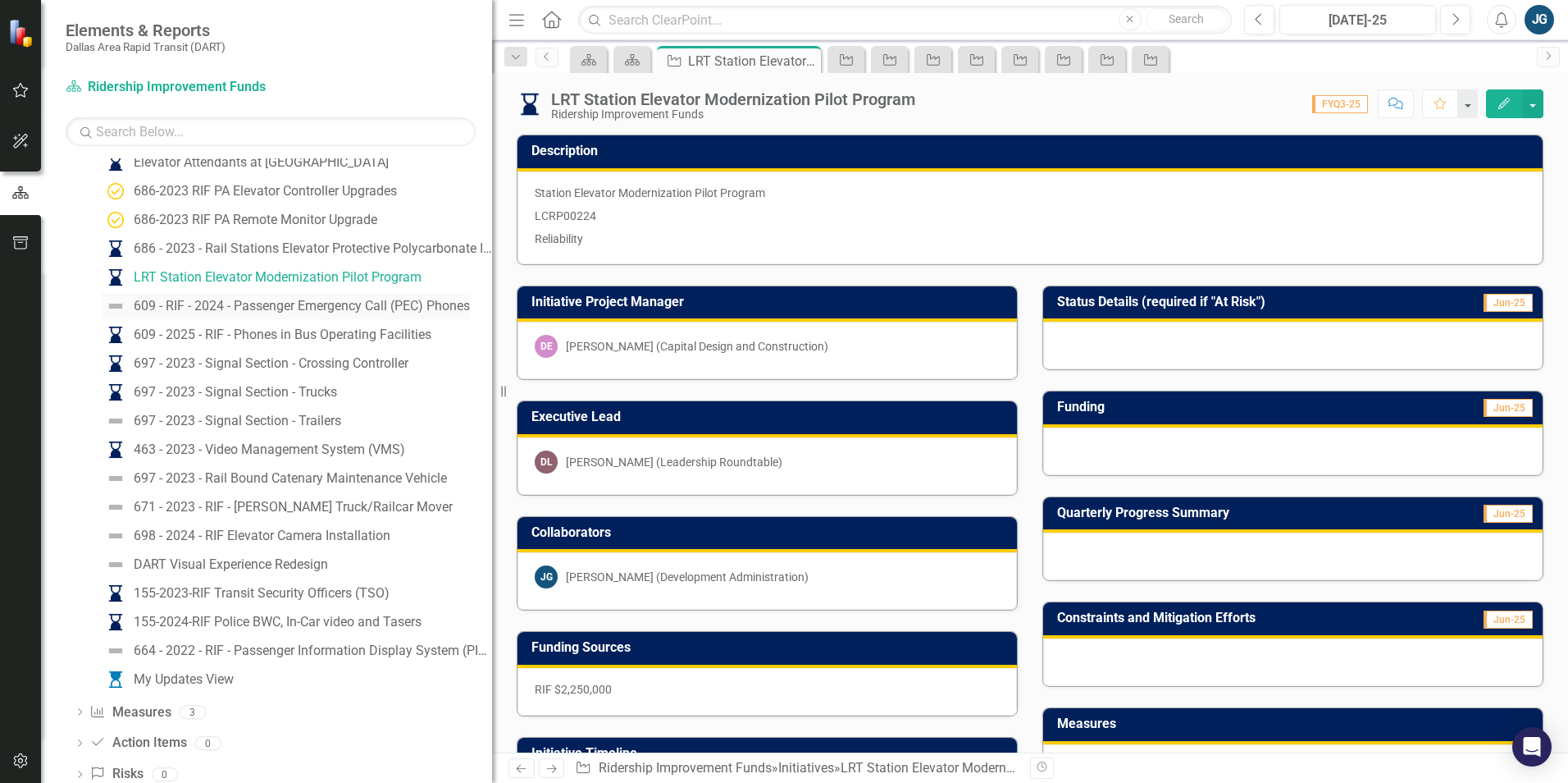
click at [196, 302] on div "609 - RIF - 2024 - Passenger Emergency Call (PEC) Phones" at bounding box center [301, 306] width 337 height 15
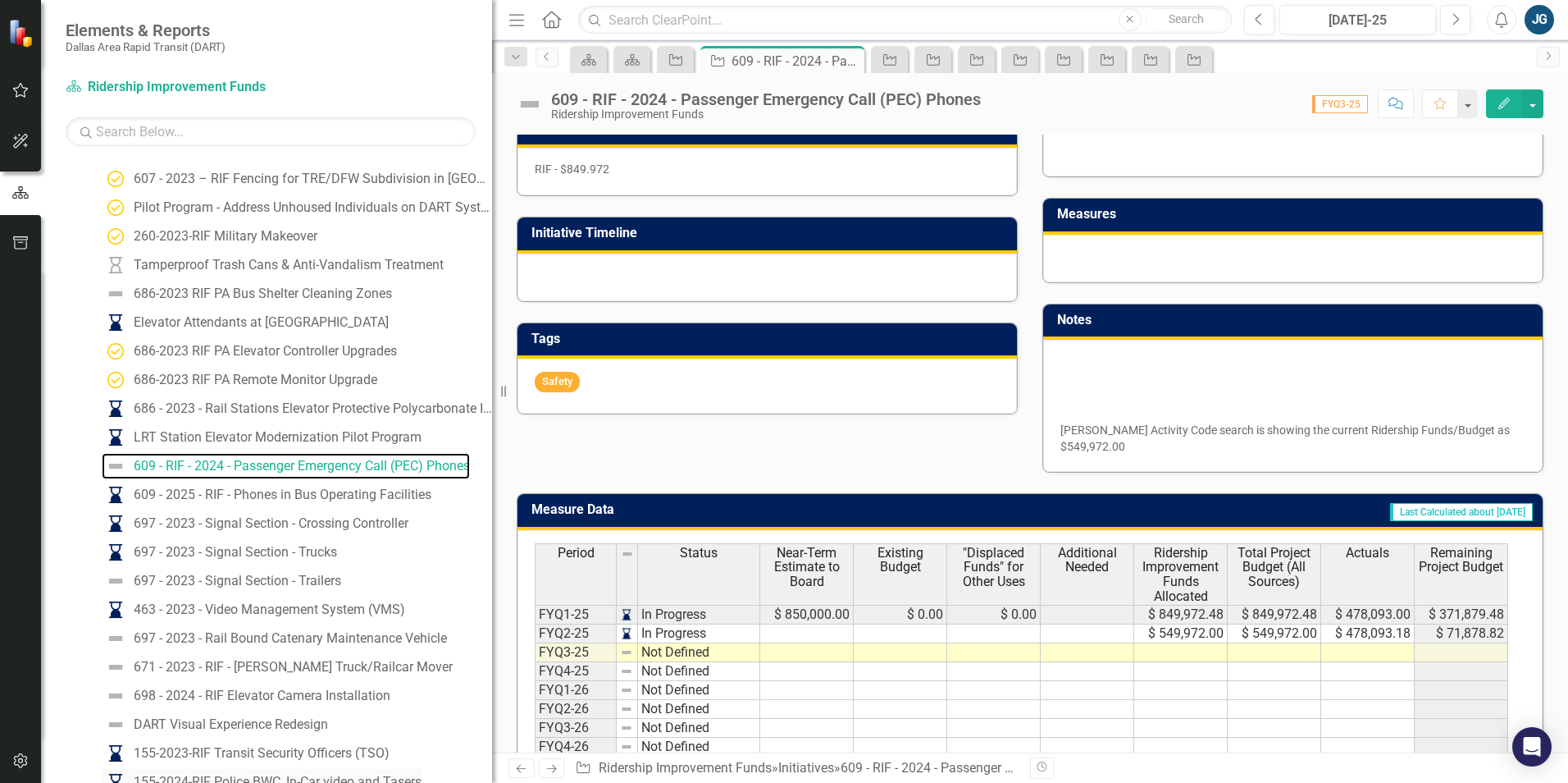
scroll to position [576, 0]
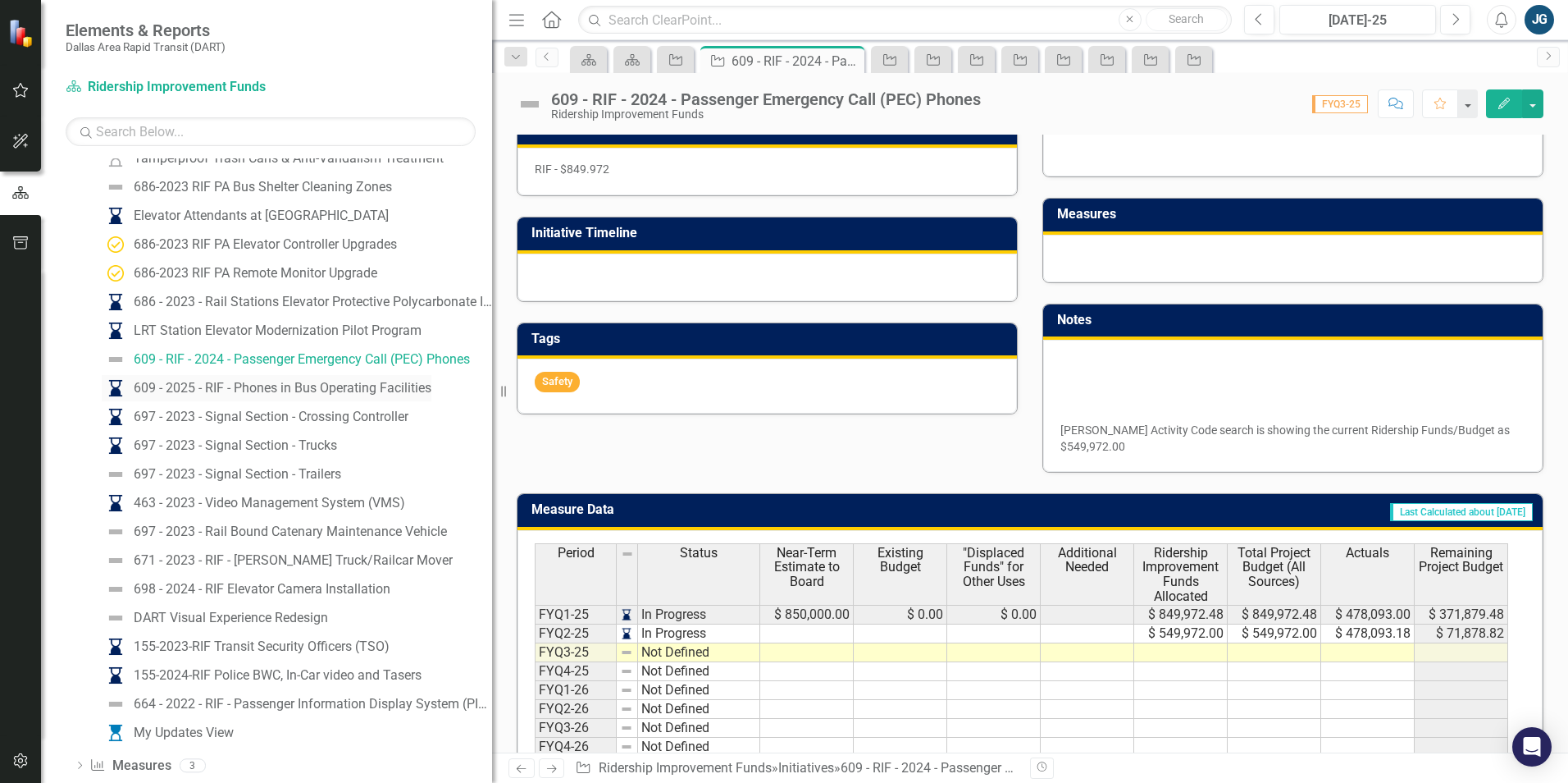
click at [275, 387] on div "609 - 2025 - RIF - Phones in Bus Operating Facilities" at bounding box center [282, 388] width 298 height 15
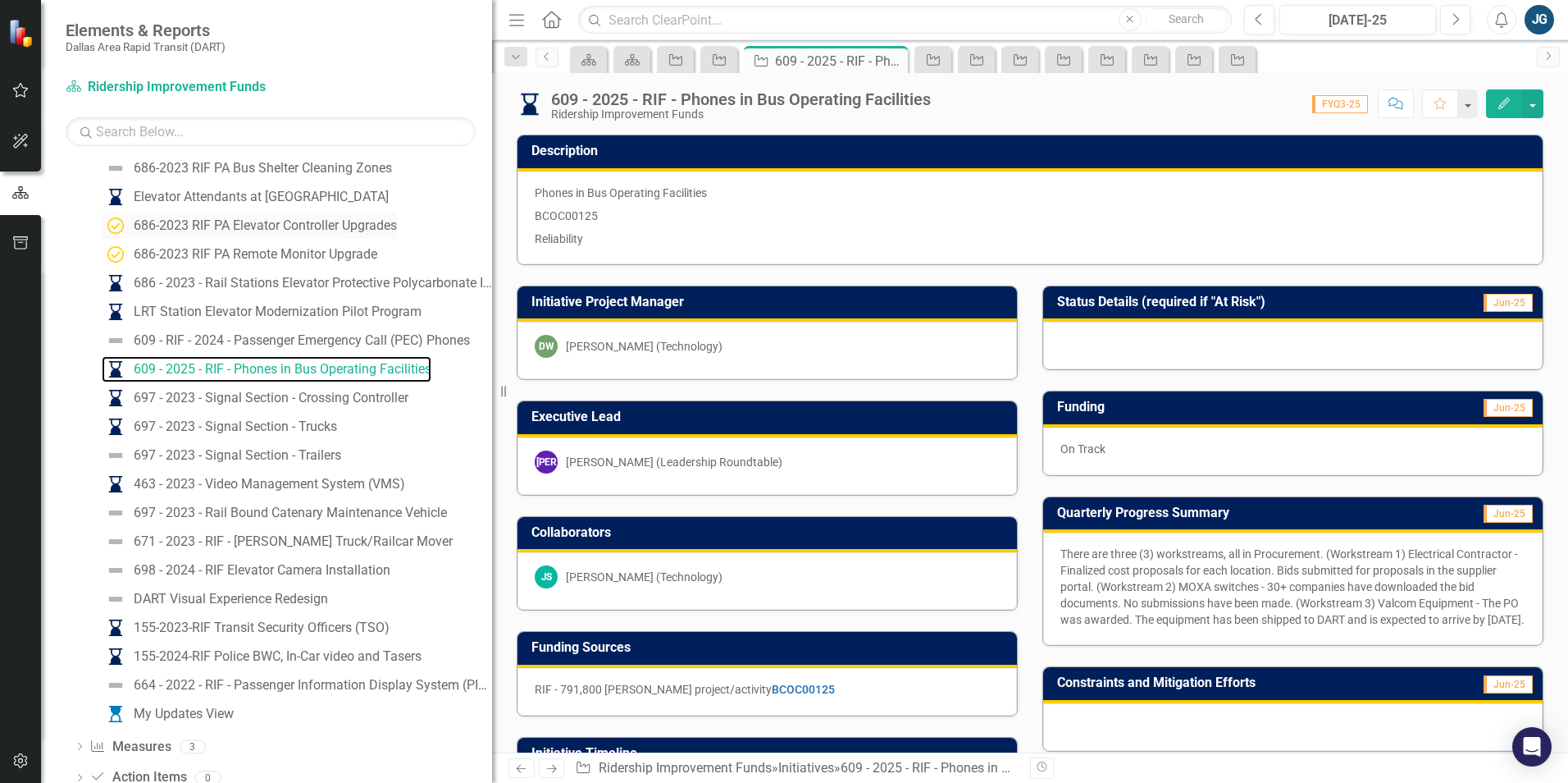
scroll to position [670, 0]
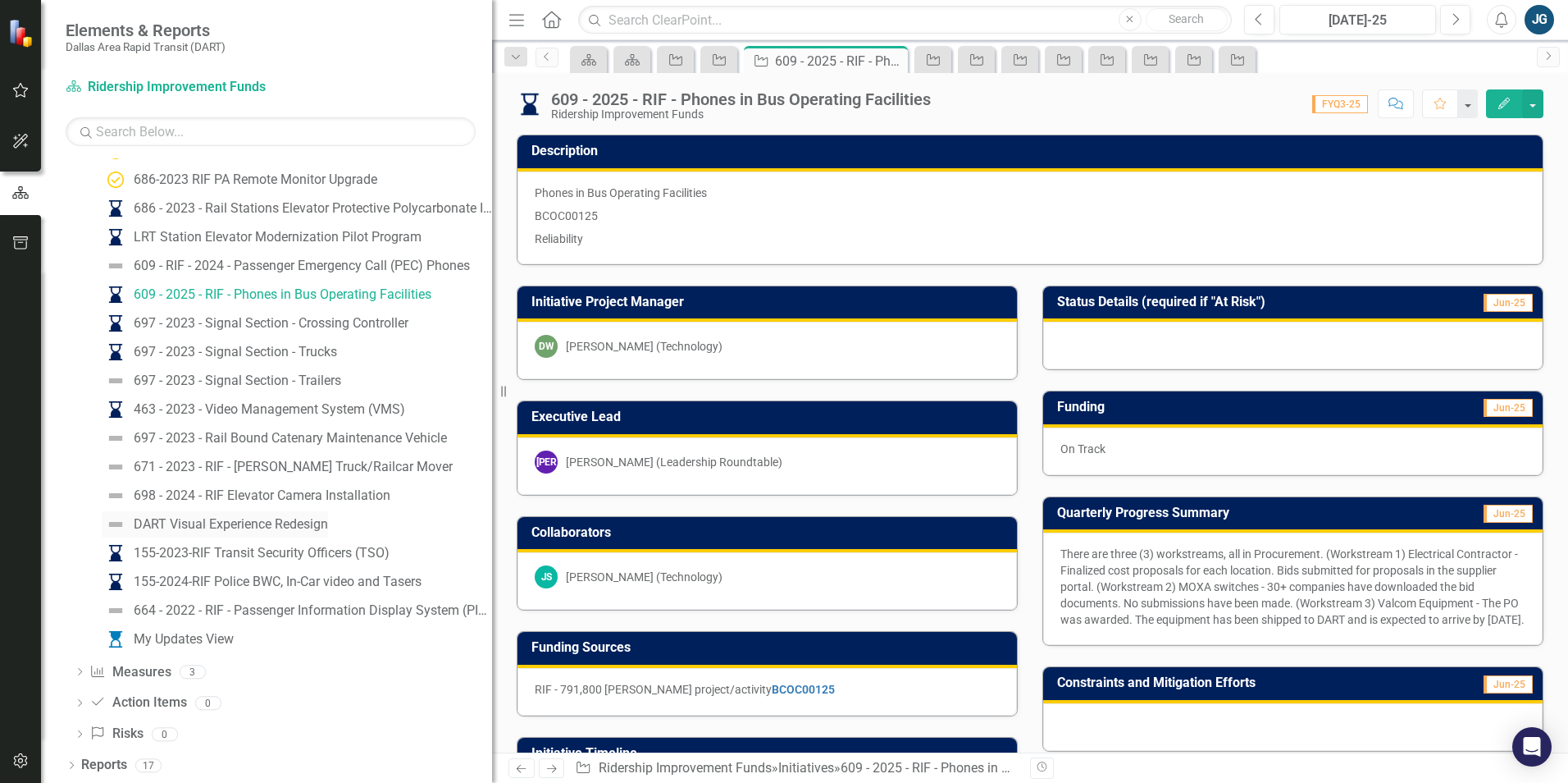
click at [311, 525] on div "DART Visual Experience Redesign" at bounding box center [231, 524] width 194 height 15
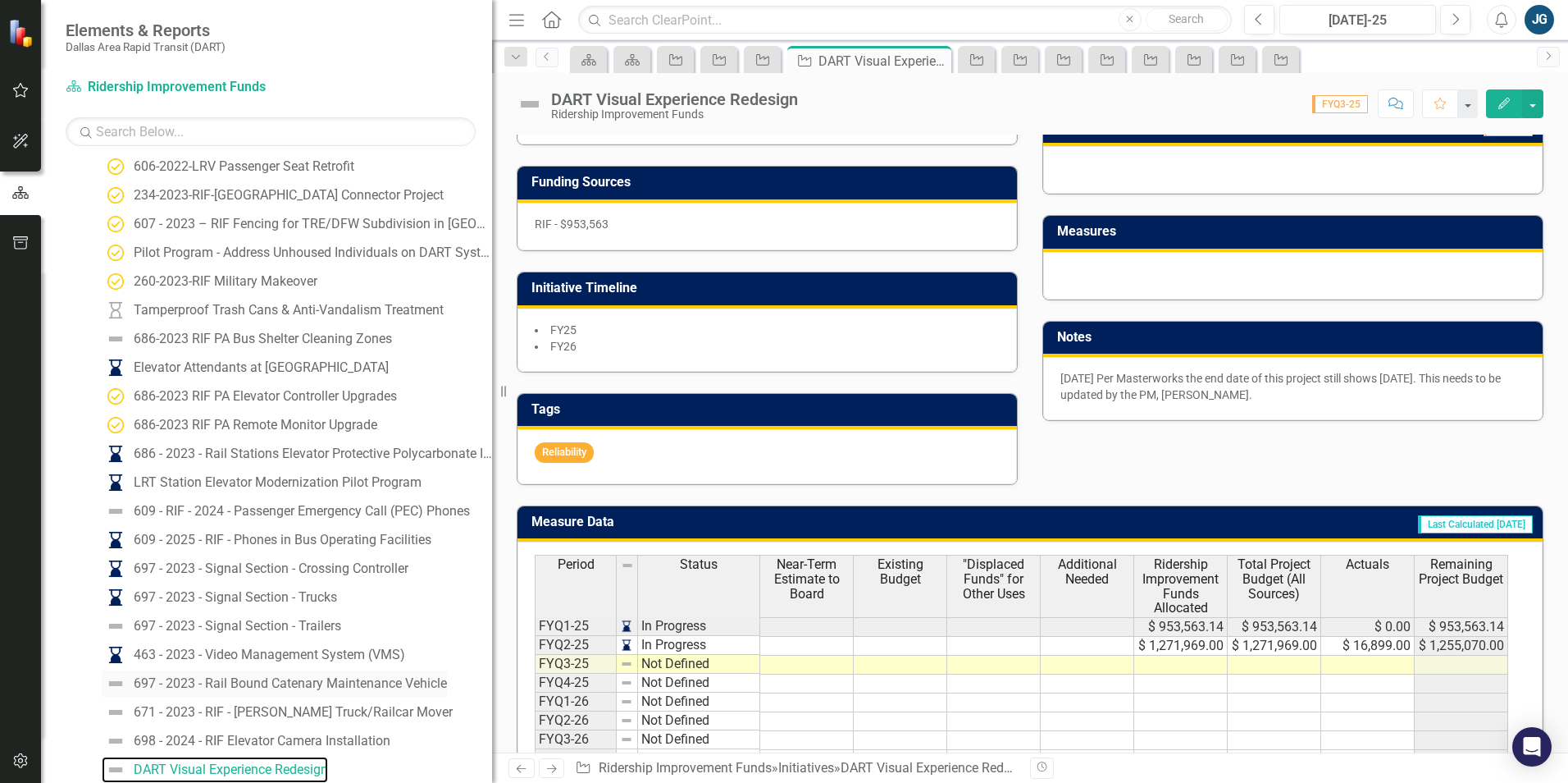
scroll to position [670, 0]
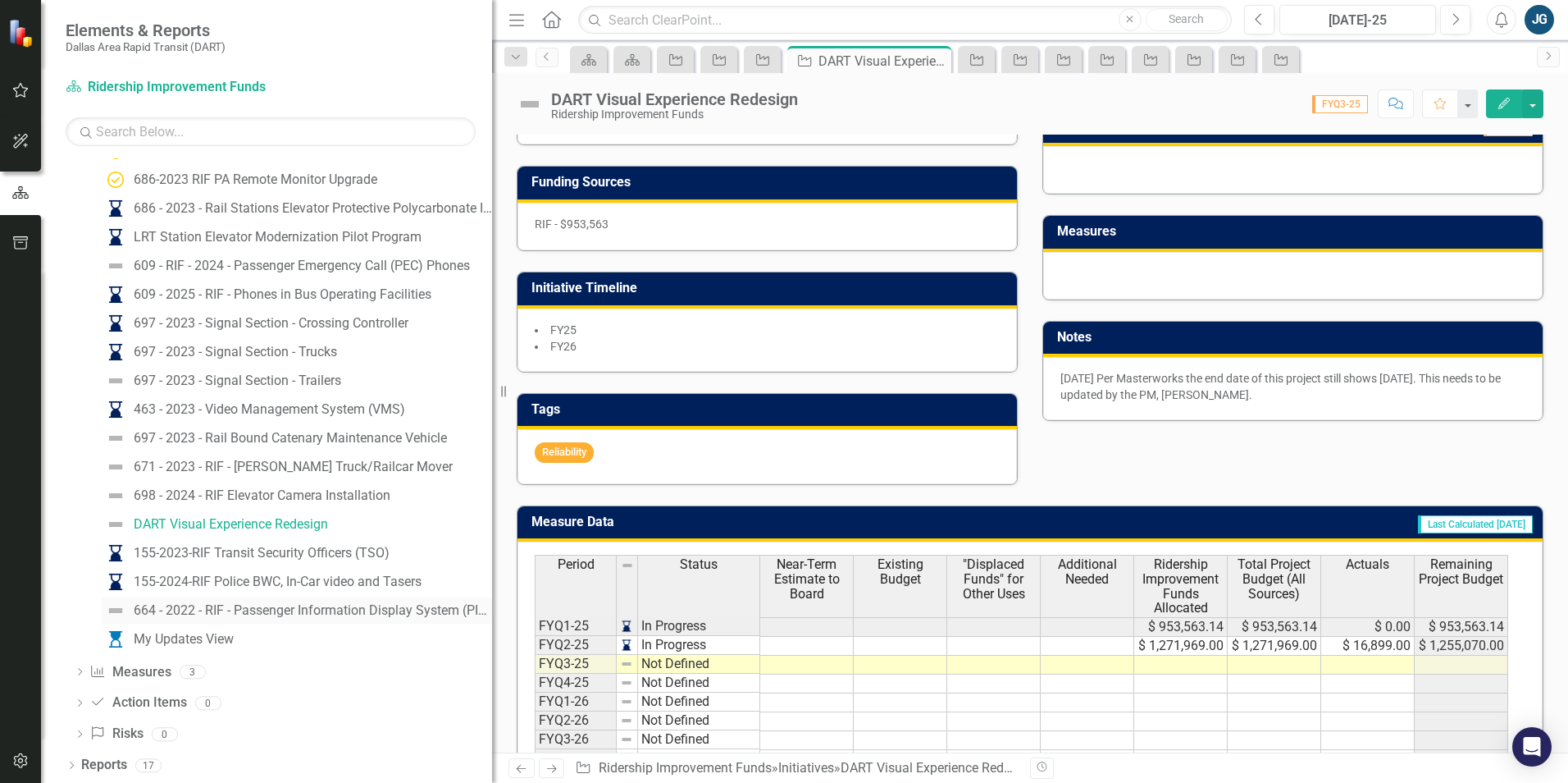
click at [245, 614] on div "664 - 2022 - RIF - Passenger Information Display System (PIDS) Upgrade" at bounding box center [313, 610] width 359 height 15
